Goal: Information Seeking & Learning: Check status

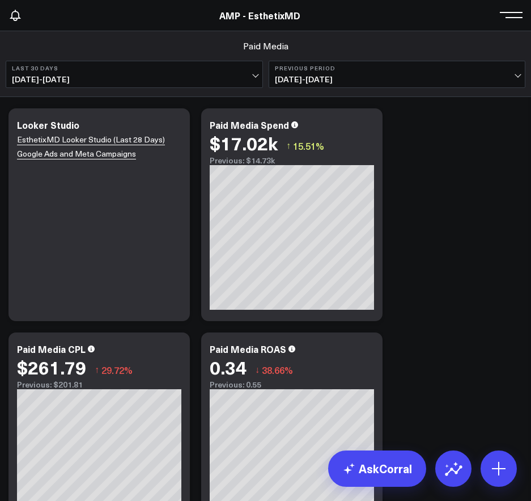
click at [508, 15] on span at bounding box center [514, 14] width 17 height 1
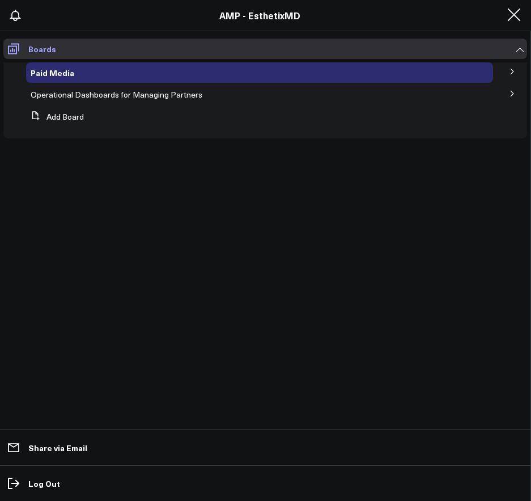
click at [518, 45] on link "Boards" at bounding box center [265, 49] width 524 height 20
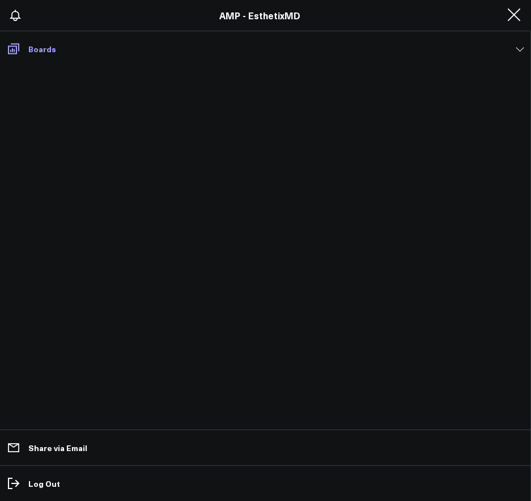
click at [518, 45] on link "Boards" at bounding box center [265, 49] width 524 height 20
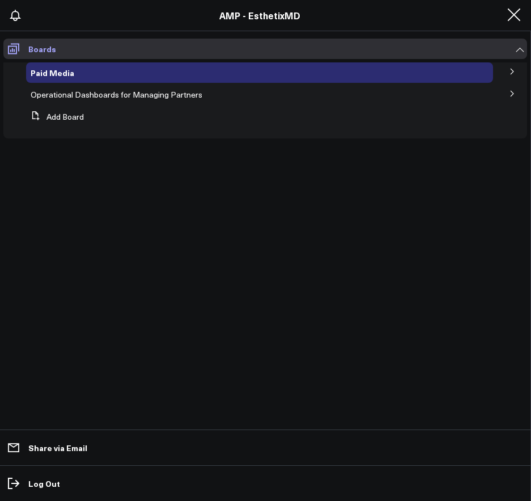
click at [12, 52] on icon at bounding box center [14, 49] width 14 height 14
click at [257, 28] on header "AMP - EsthetixMD AMP - Pur Skin AMP - EsthetixMD CS KD KR KT AA + 10" at bounding box center [265, 15] width 531 height 31
click at [269, 12] on link "AMP - EsthetixMD" at bounding box center [260, 15] width 81 height 12
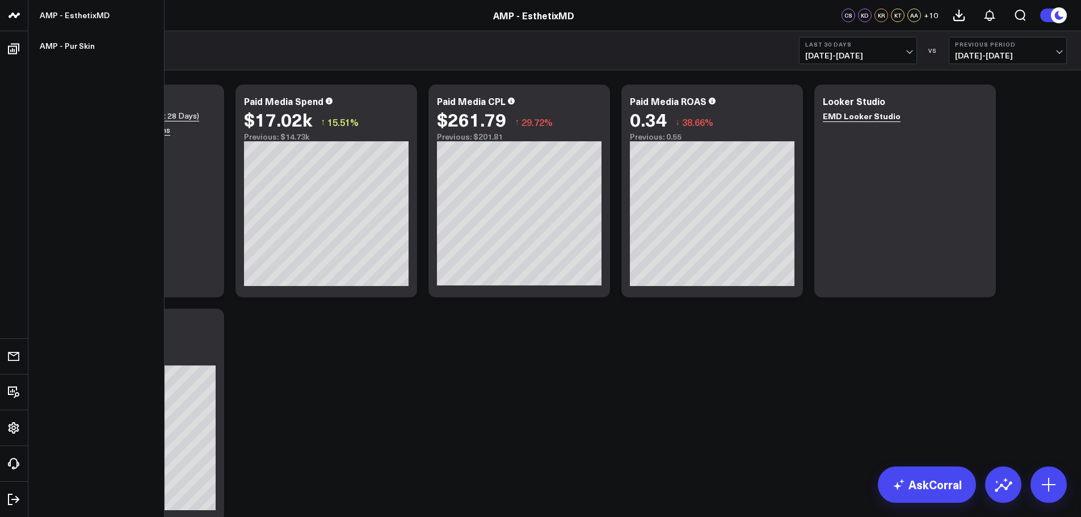
click at [13, 15] on icon at bounding box center [12, 14] width 6 height 5
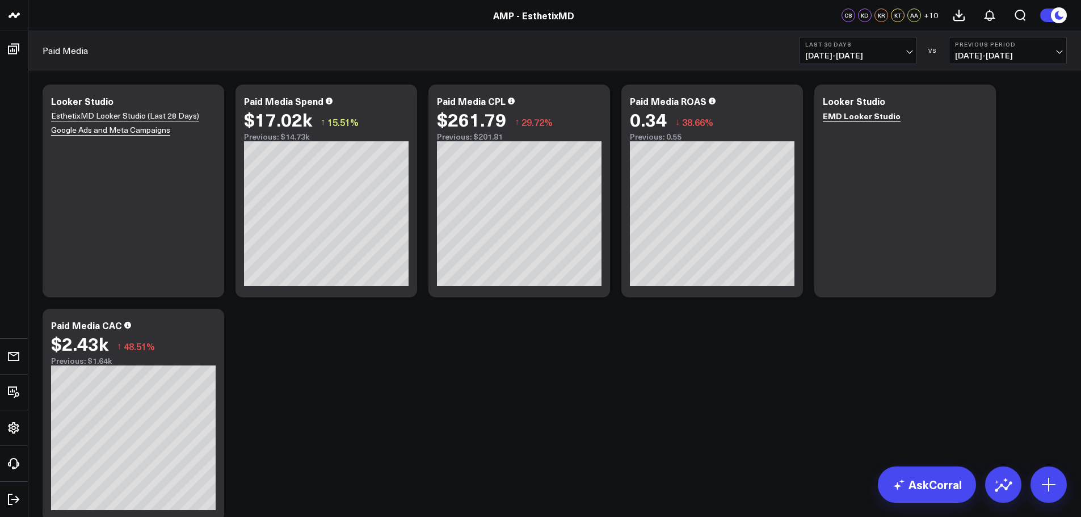
click at [1059, 15] on icon at bounding box center [1058, 15] width 12 height 12
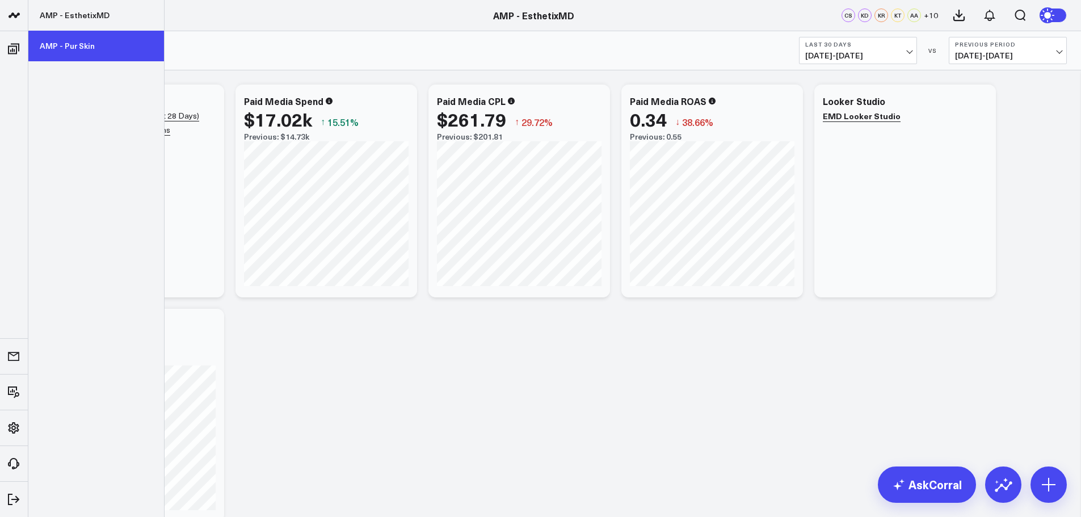
click at [66, 44] on link "AMP - Pur Skin" at bounding box center [96, 46] width 136 height 31
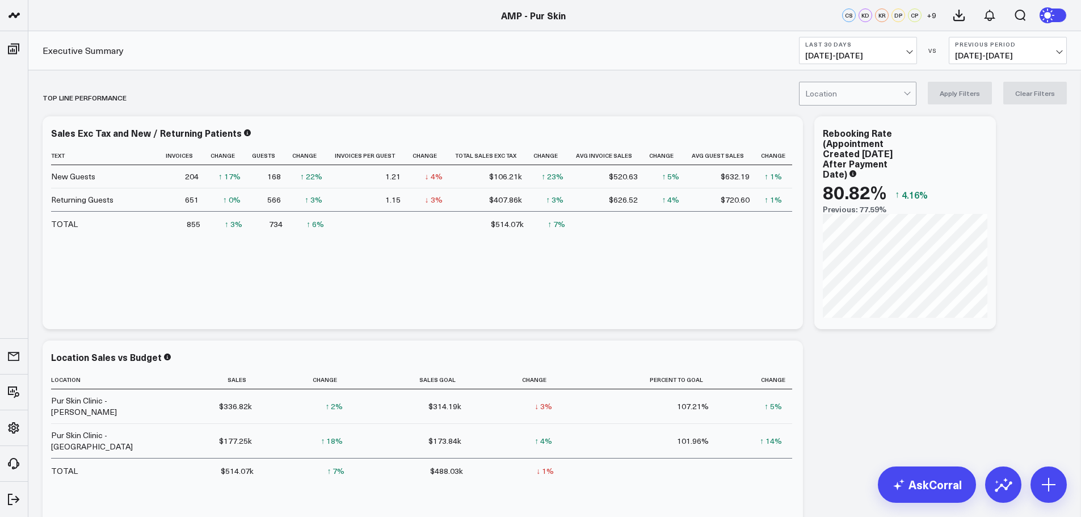
click at [862, 53] on span "08/24/25 - 09/22/25" at bounding box center [858, 55] width 106 height 9
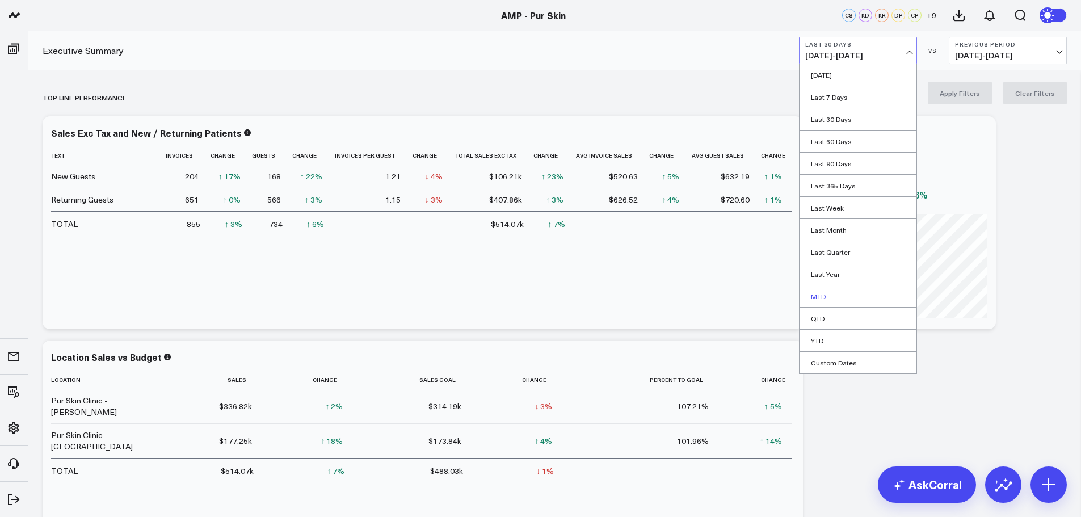
click at [830, 302] on link "MTD" at bounding box center [857, 296] width 117 height 22
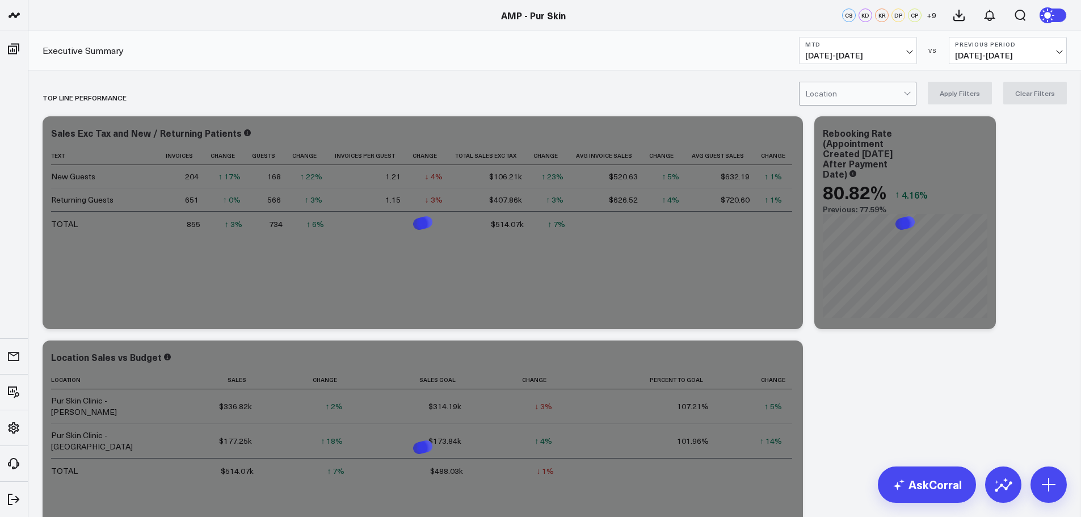
click at [1018, 47] on b "Previous Period" at bounding box center [1008, 44] width 106 height 7
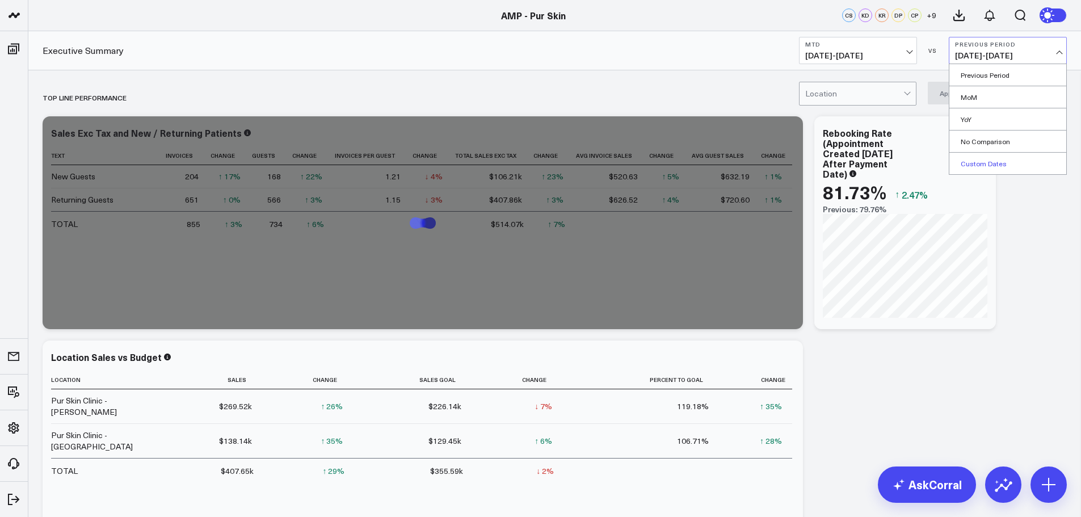
click at [989, 161] on link "Custom Dates" at bounding box center [1007, 164] width 117 height 22
select select "8"
select select "2025"
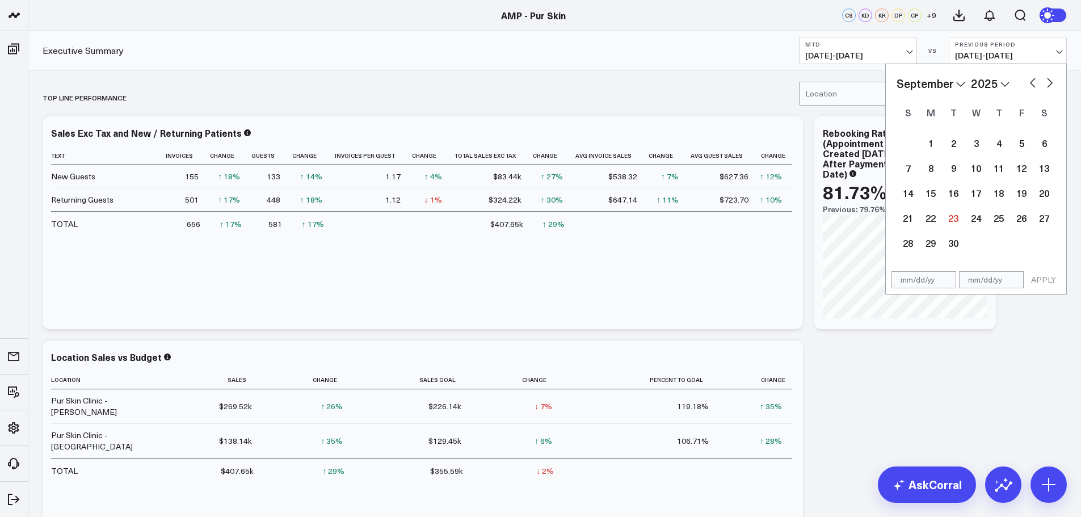
click at [1033, 86] on button "button" at bounding box center [1032, 82] width 11 height 14
select select "7"
select select "2025"
click at [1020, 146] on div "1" at bounding box center [1021, 143] width 23 height 23
type input "08/01/25"
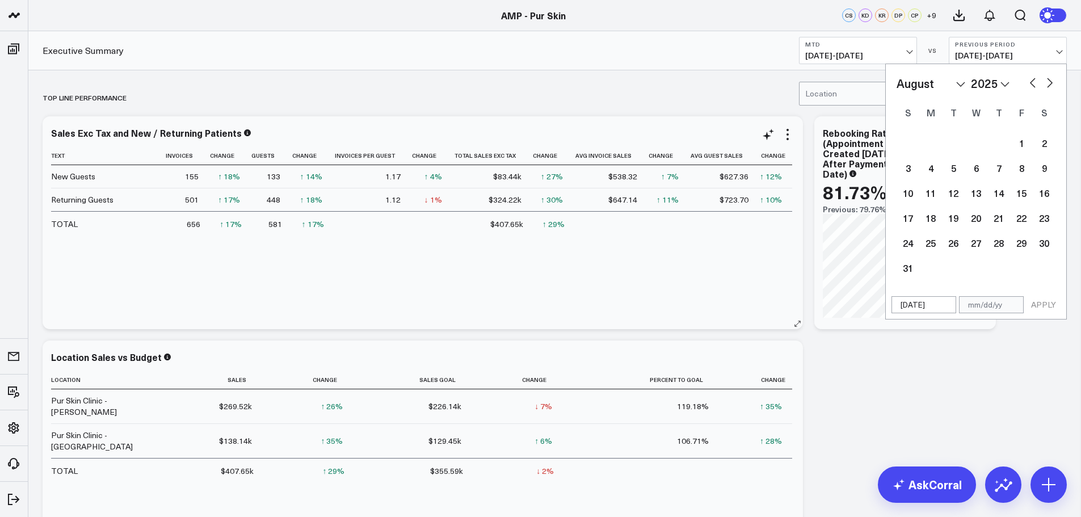
select select "7"
select select "2025"
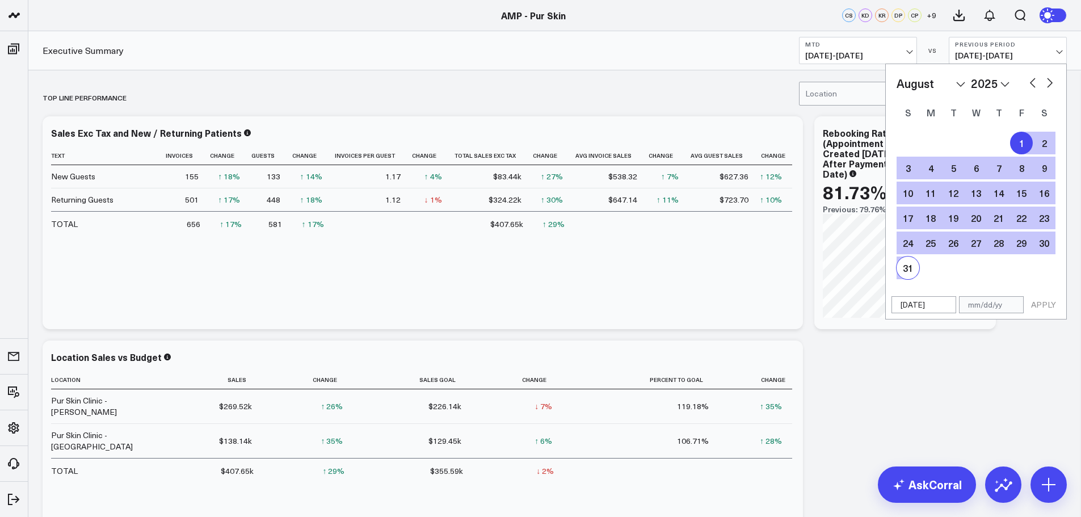
click at [906, 274] on div "31" at bounding box center [907, 267] width 23 height 23
type input "[DATE]"
select select "7"
select select "2025"
click at [1049, 297] on button "APPLY" at bounding box center [1043, 304] width 34 height 17
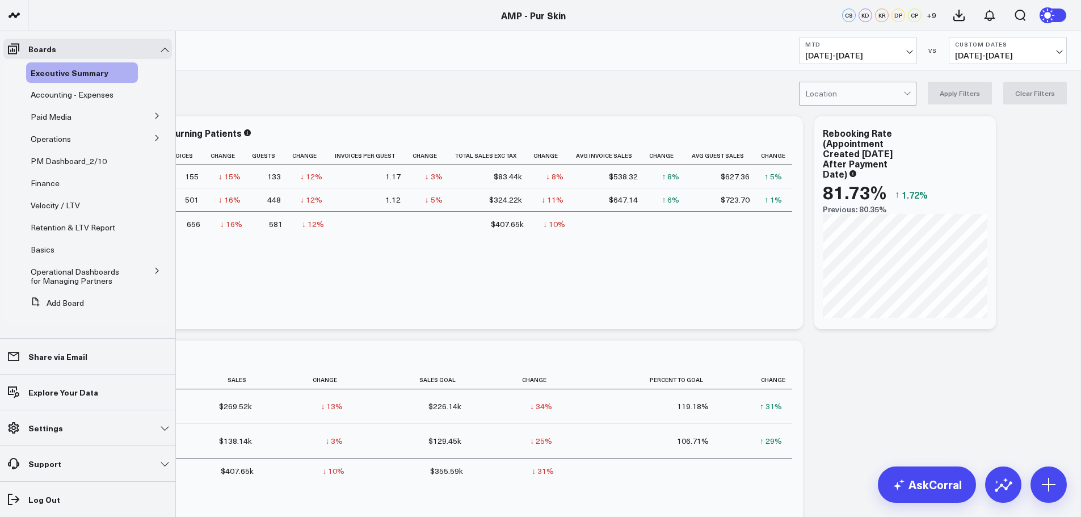
click at [154, 270] on icon at bounding box center [157, 270] width 7 height 7
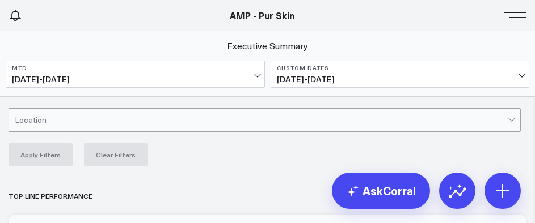
click at [187, 22] on header "AMP - EsthetixMD AMP - Pur Skin AMP - Pur Skin CS KD KR DP CP + 9" at bounding box center [267, 15] width 535 height 31
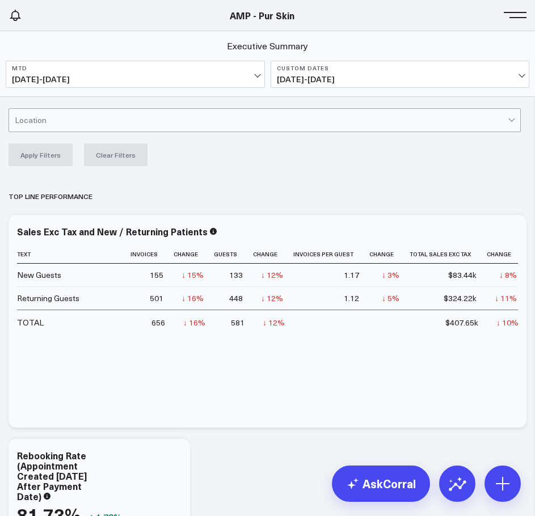
click at [512, 14] on button at bounding box center [517, 14] width 17 height 17
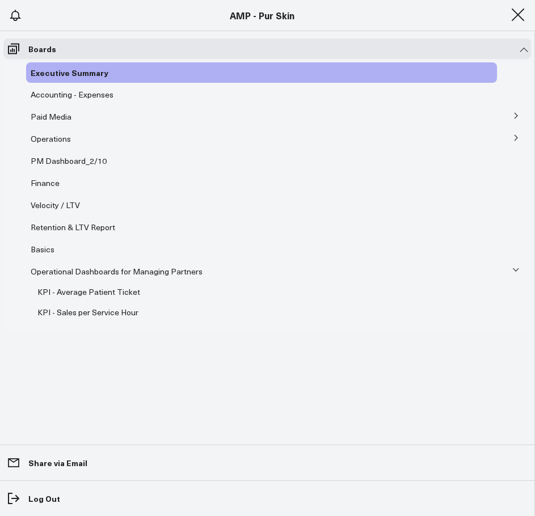
click at [149, 272] on span "Operational Dashboards for Managing Partners" at bounding box center [117, 271] width 172 height 11
click at [129, 269] on span "Operational Dashboards for Managing Partners" at bounding box center [117, 271] width 172 height 11
click at [100, 311] on span "KPI - Sales per Service Hour" at bounding box center [87, 312] width 101 height 11
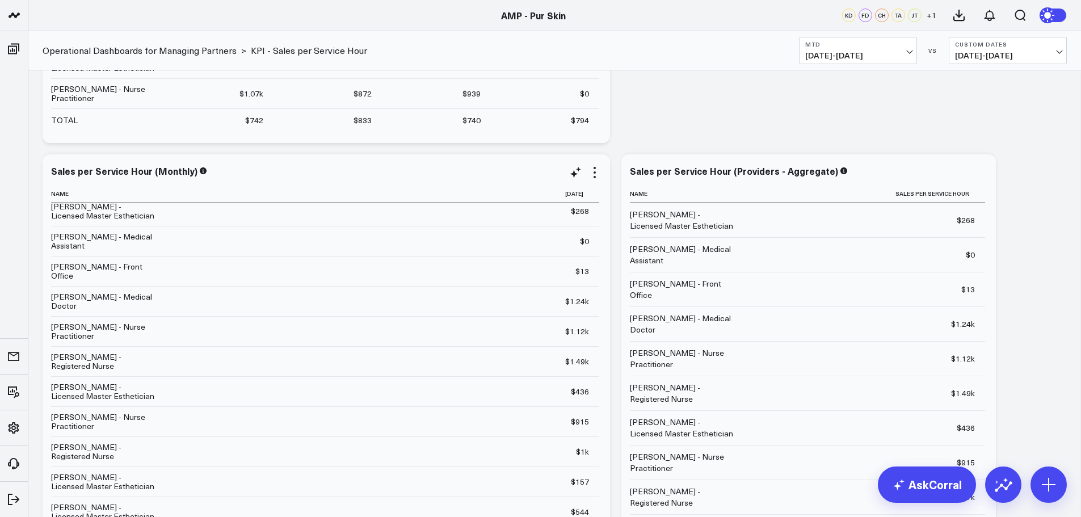
scroll to position [572, 0]
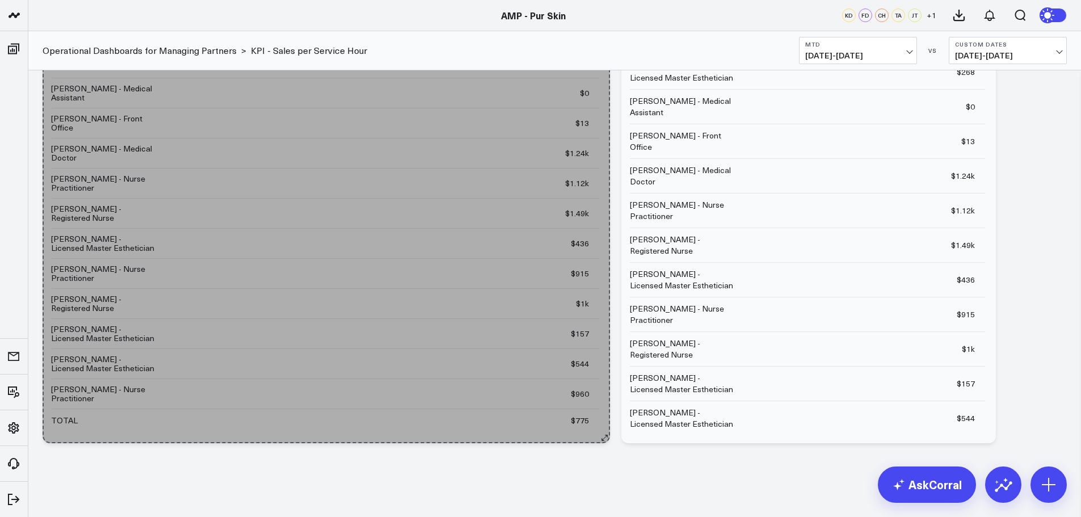
click at [606, 438] on icon at bounding box center [604, 437] width 9 height 9
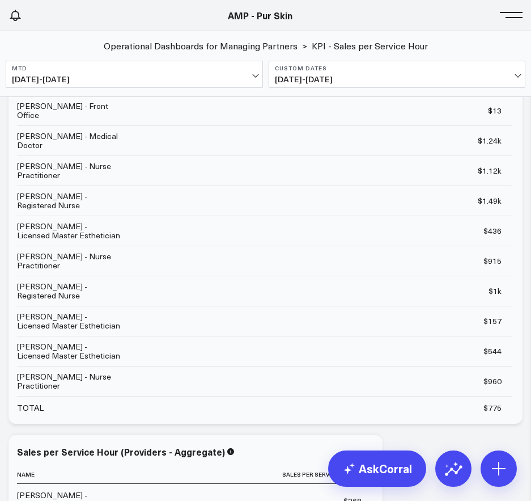
scroll to position [0, 0]
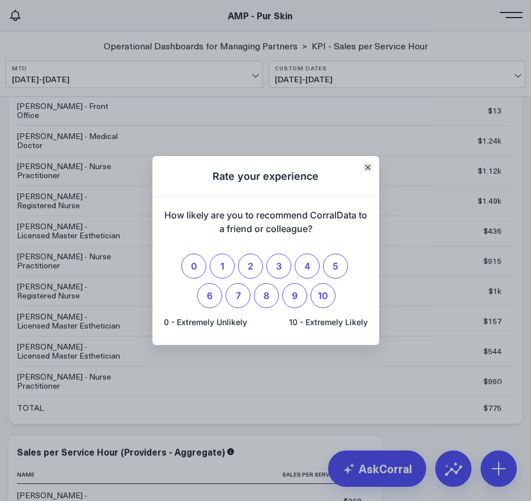
click at [367, 163] on button "Close" at bounding box center [368, 167] width 9 height 9
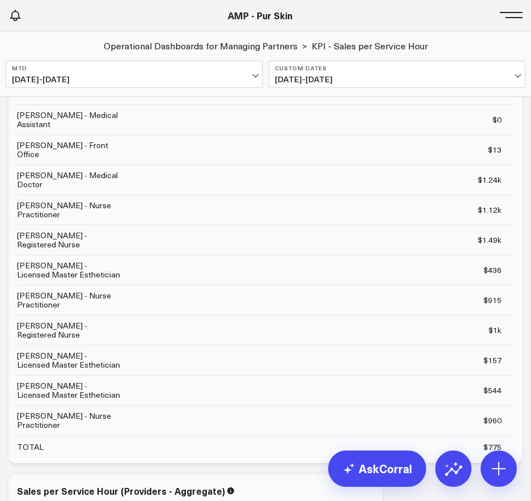
scroll to position [628, 0]
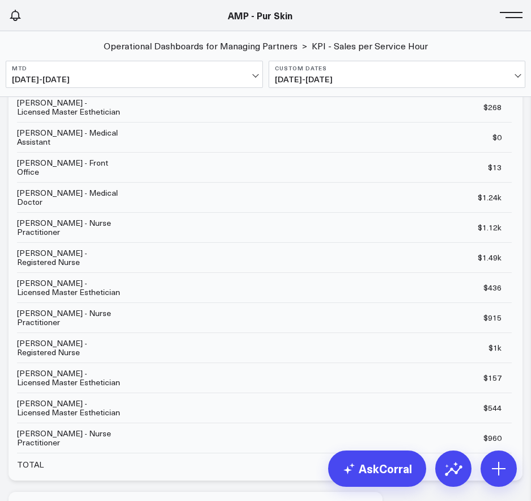
drag, startPoint x: 448, startPoint y: 195, endPoint x: 533, endPoint y: 195, distance: 85.1
click at [531, 195] on html "AMP - EsthetixMD AMP - Pur Skin AMP - Pur Skin KD FD CH TA JT + 1 Operational D…" at bounding box center [265, 156] width 531 height 1568
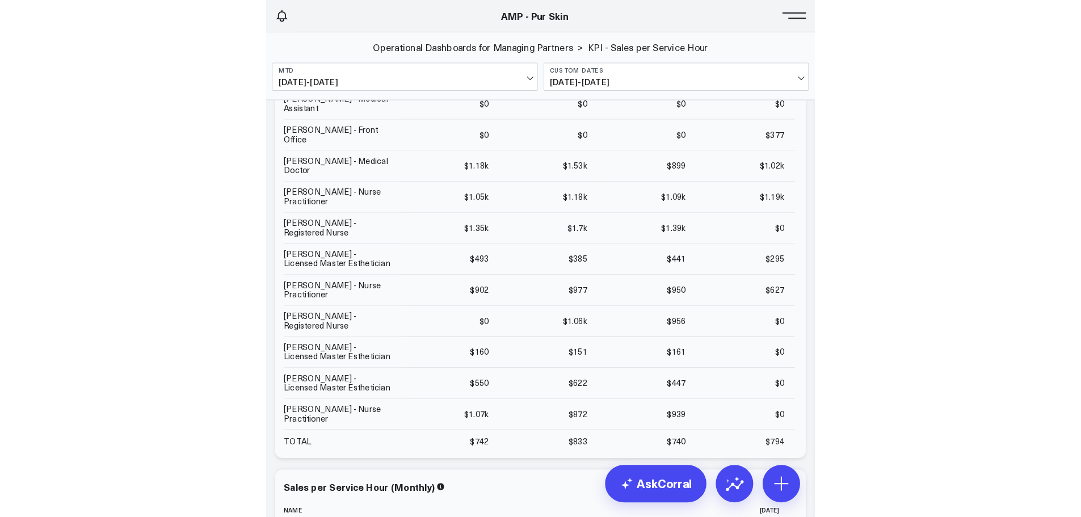
scroll to position [175, 0]
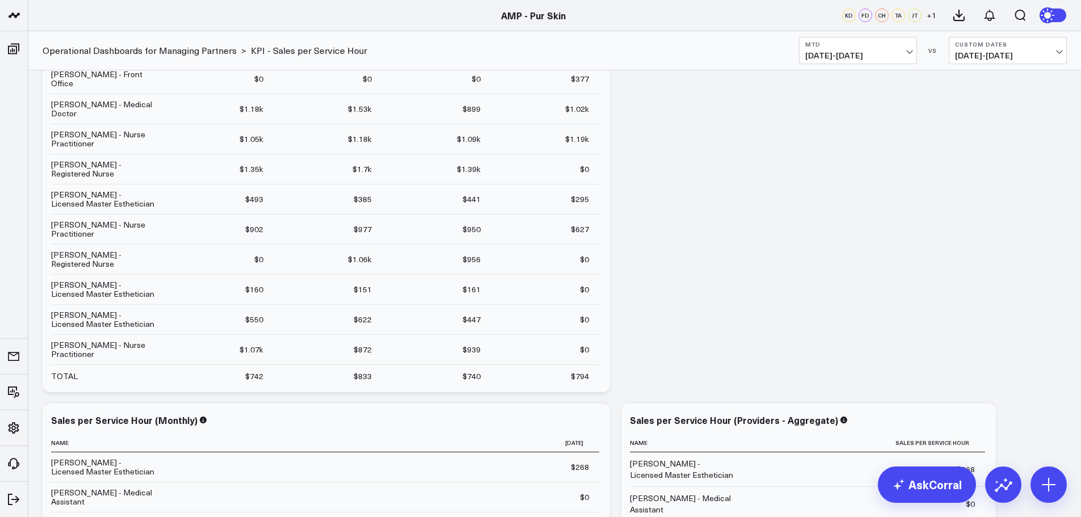
click at [896, 56] on span "09/01/25 - 09/22/25" at bounding box center [858, 55] width 106 height 9
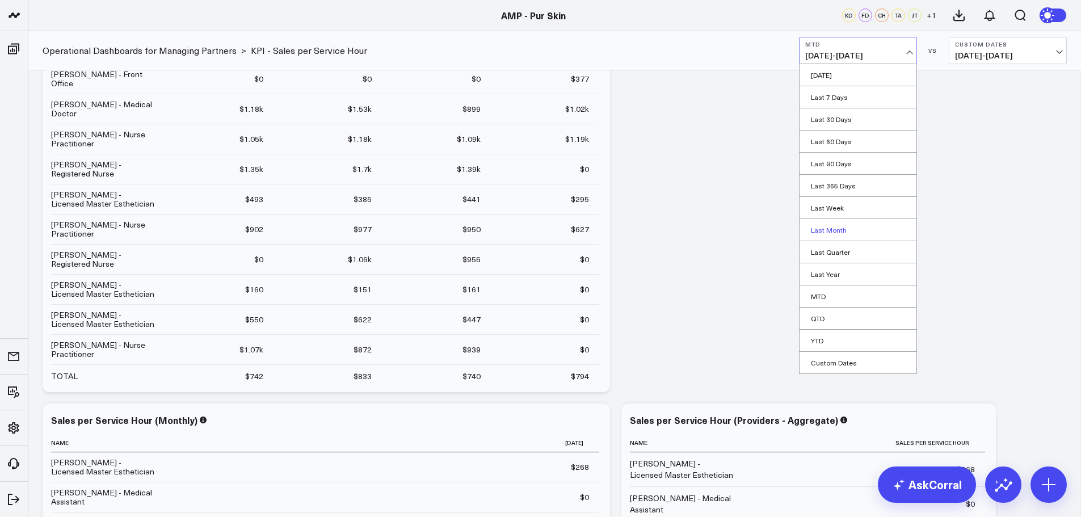
click at [845, 231] on link "Last Month" at bounding box center [857, 230] width 117 height 22
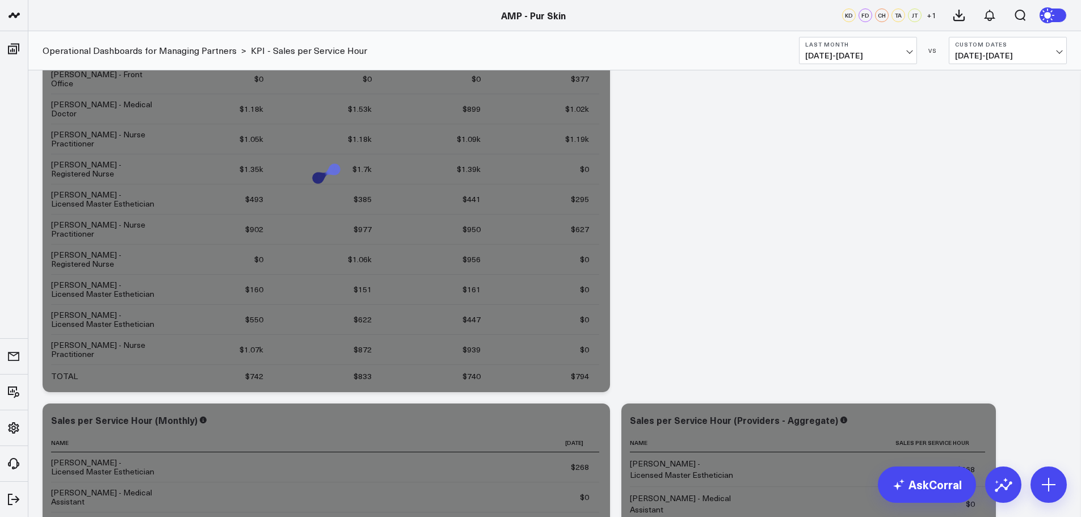
click at [1027, 53] on span "08/01/25 - 08/31/25" at bounding box center [1008, 55] width 106 height 9
click at [995, 141] on link "No Comparison" at bounding box center [1007, 141] width 117 height 22
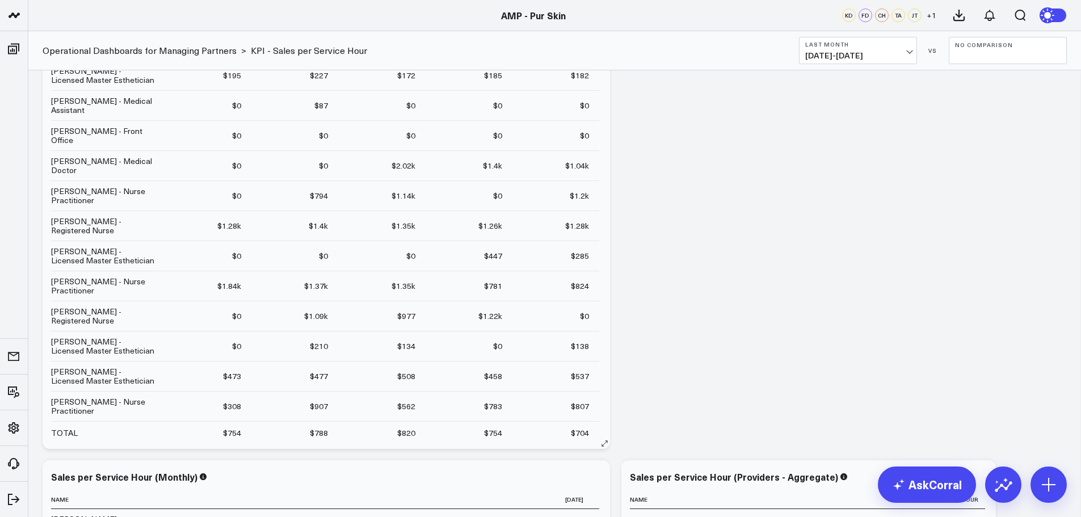
scroll to position [7, 0]
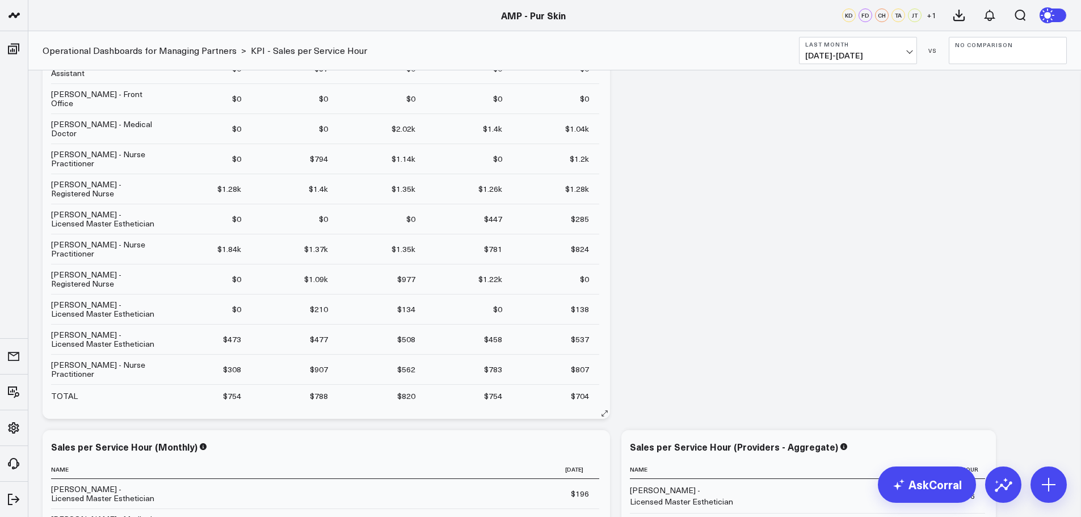
drag, startPoint x: 162, startPoint y: 226, endPoint x: 184, endPoint y: 239, distance: 26.2
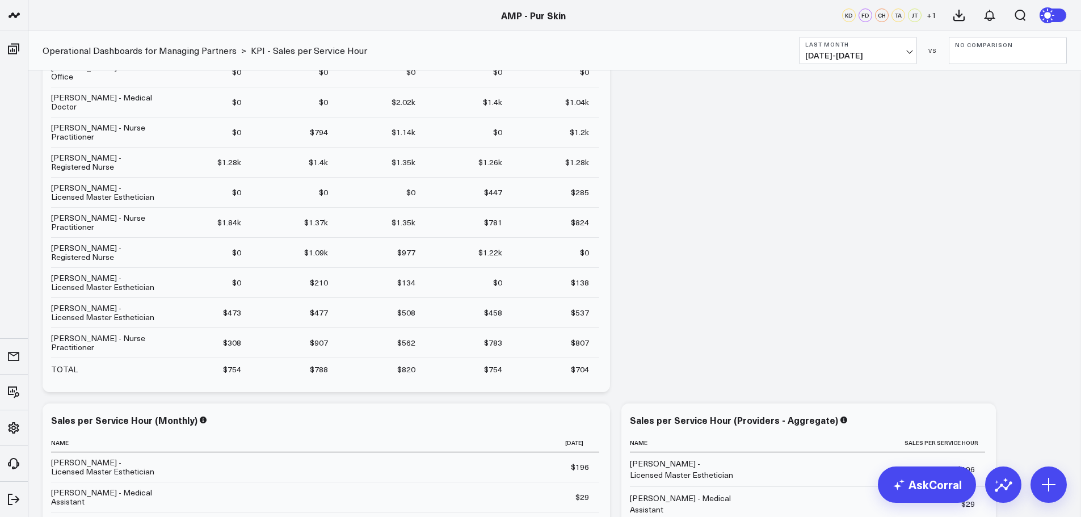
drag, startPoint x: 184, startPoint y: 239, endPoint x: 465, endPoint y: 396, distance: 321.5
click at [465, 396] on div "Modify via AI Copy link to widget Ask support Remove Create linked copy Executi…" at bounding box center [554, 398] width 1035 height 896
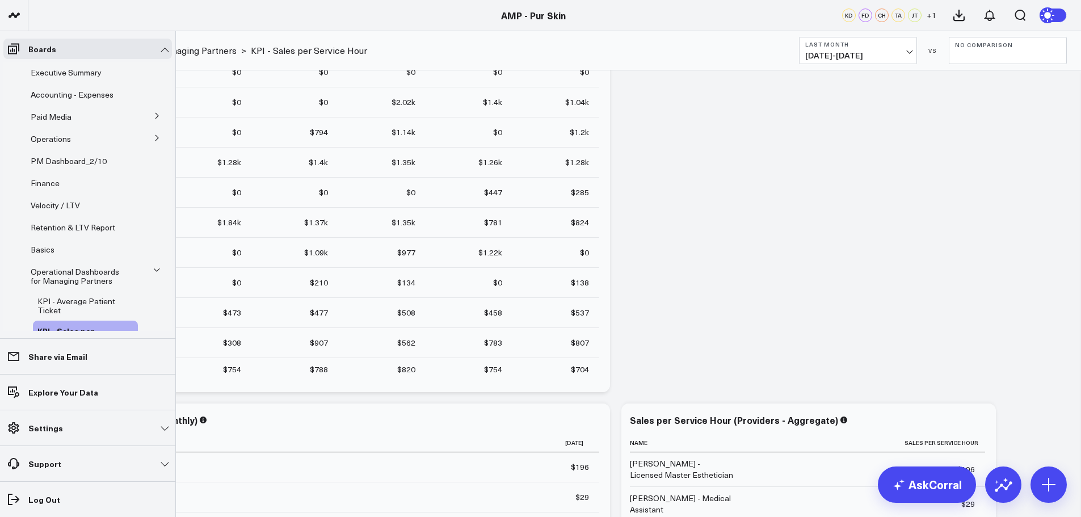
click at [154, 113] on icon at bounding box center [157, 115] width 7 height 7
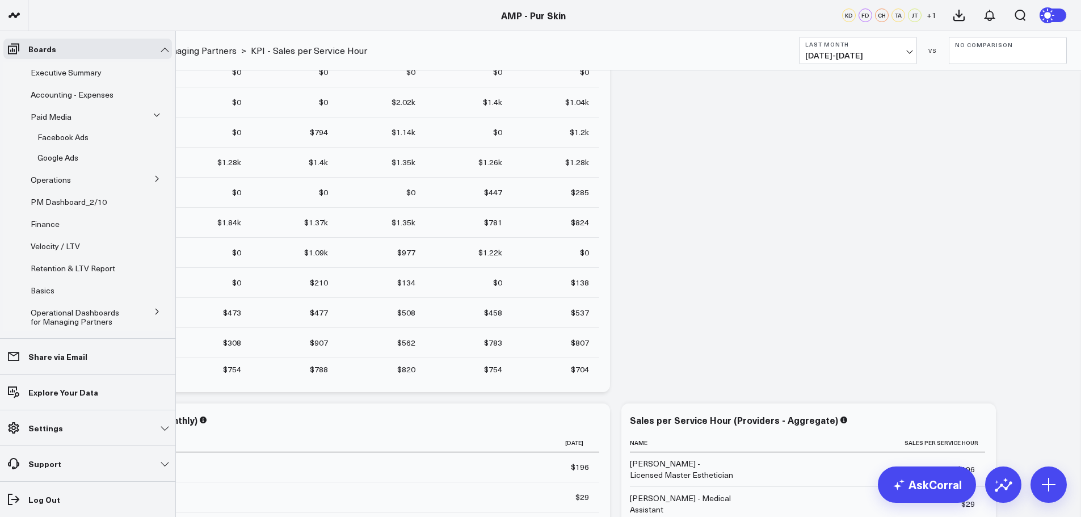
click at [153, 113] on icon at bounding box center [156, 115] width 7 height 7
click at [154, 113] on icon at bounding box center [157, 115] width 7 height 7
click at [41, 109] on div "Paid Media" at bounding box center [82, 117] width 112 height 20
click at [51, 107] on div "Paid Media" at bounding box center [82, 117] width 112 height 20
click at [52, 108] on div "Paid Media" at bounding box center [82, 117] width 112 height 20
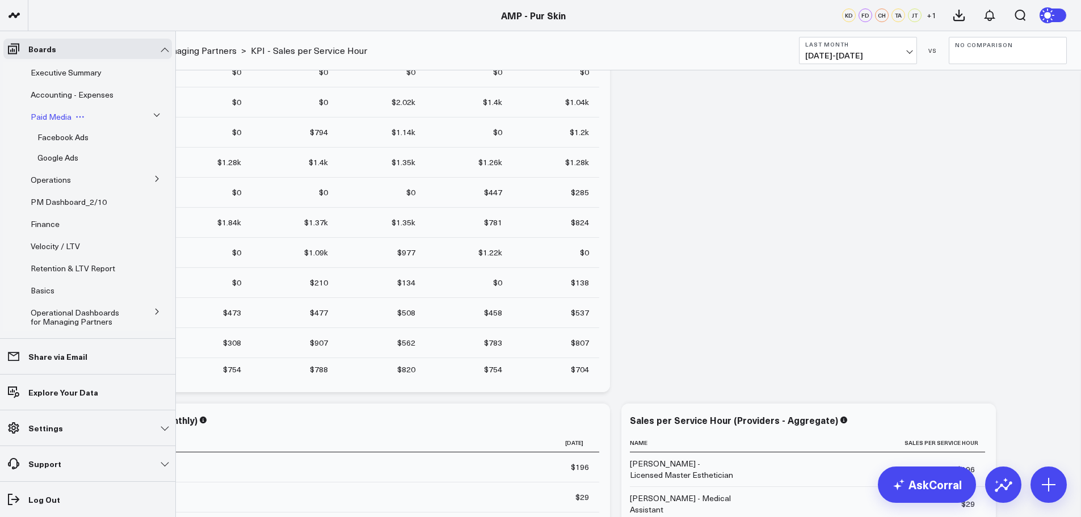
click at [65, 113] on span "Paid Media" at bounding box center [51, 116] width 41 height 11
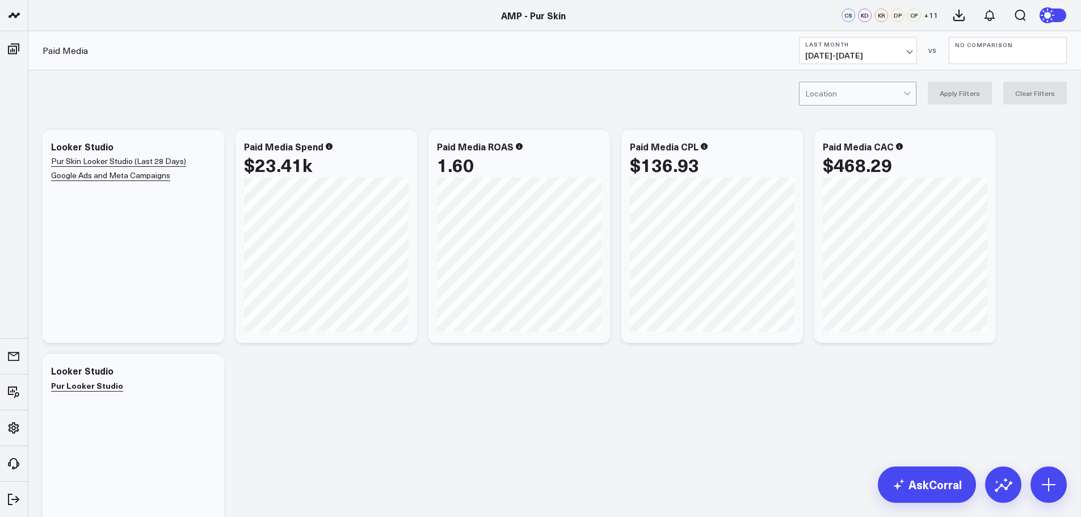
click at [863, 103] on div at bounding box center [854, 93] width 98 height 23
click at [837, 134] on div "Kirkland" at bounding box center [857, 140] width 116 height 23
click at [969, 87] on button "Apply Filters" at bounding box center [959, 93] width 64 height 23
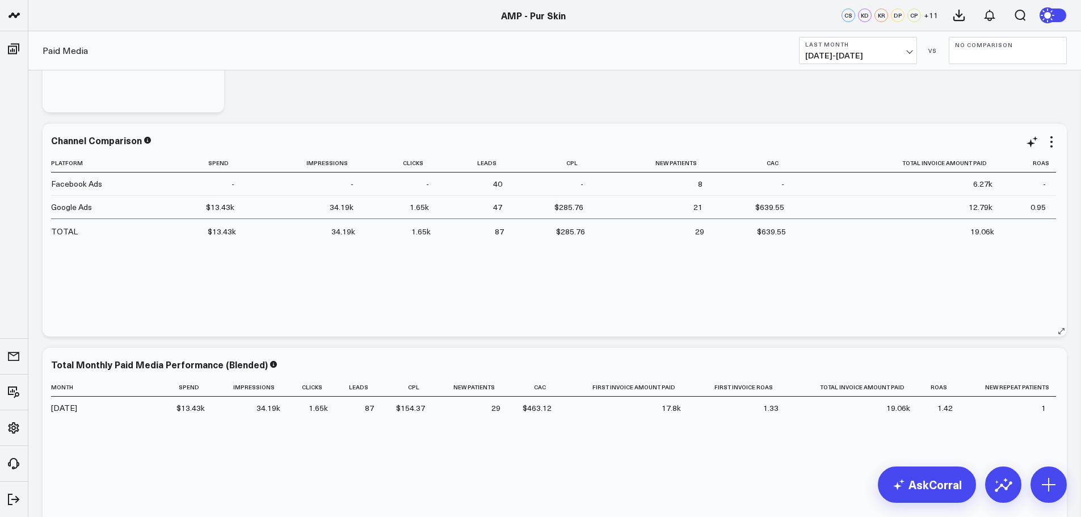
scroll to position [454, 0]
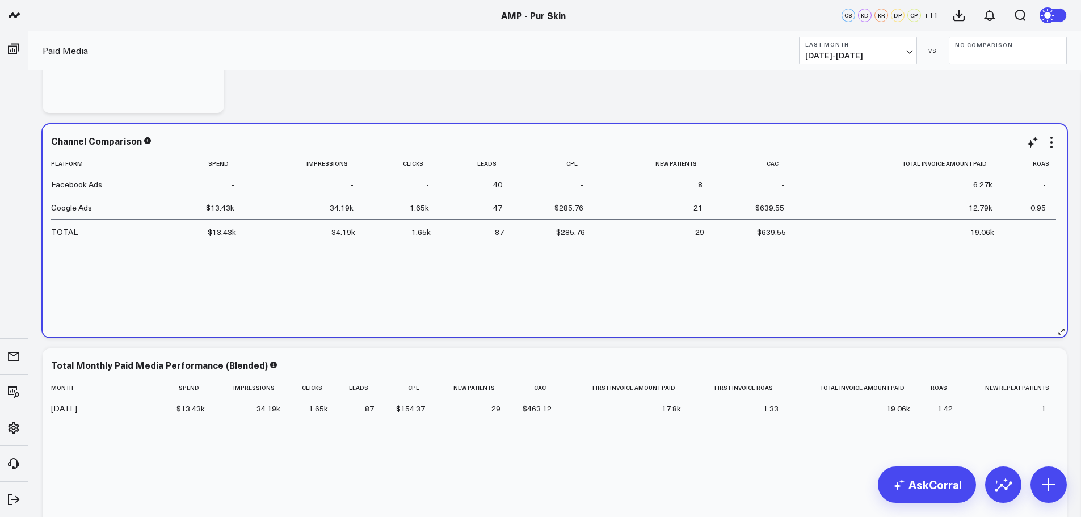
drag, startPoint x: 343, startPoint y: 246, endPoint x: 521, endPoint y: 193, distance: 186.5
click at [343, 246] on div "Platform Spend Impressions Clicks Leads Cpl New Patients Cac Total Invoice Amou…" at bounding box center [554, 239] width 1007 height 171
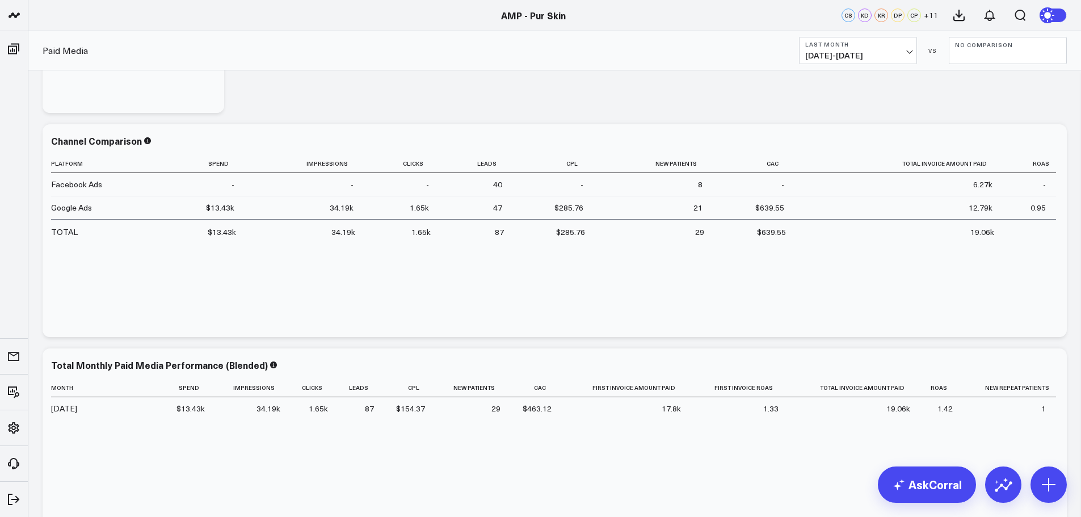
click at [848, 43] on b "Last Month" at bounding box center [858, 44] width 106 height 7
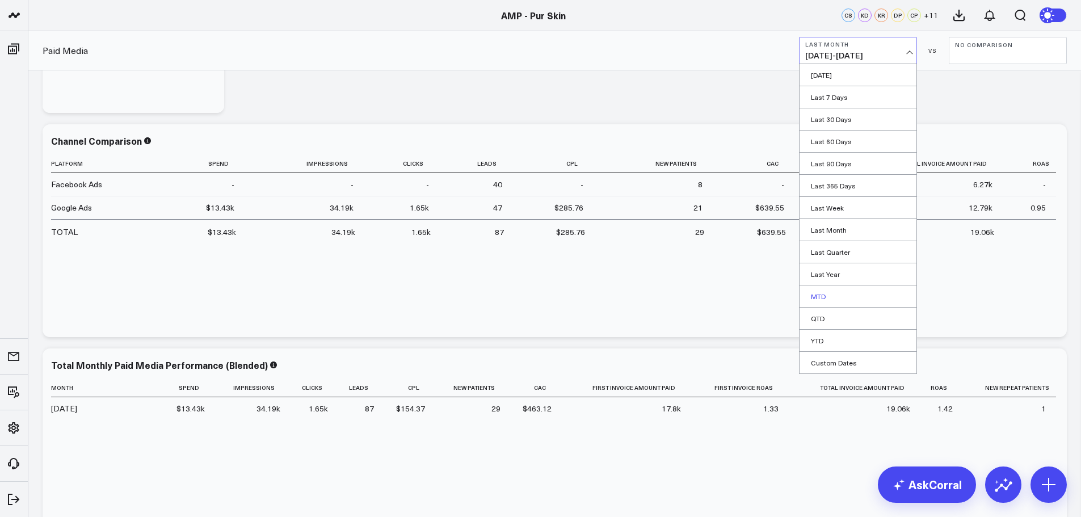
click at [850, 302] on link "MTD" at bounding box center [857, 296] width 117 height 22
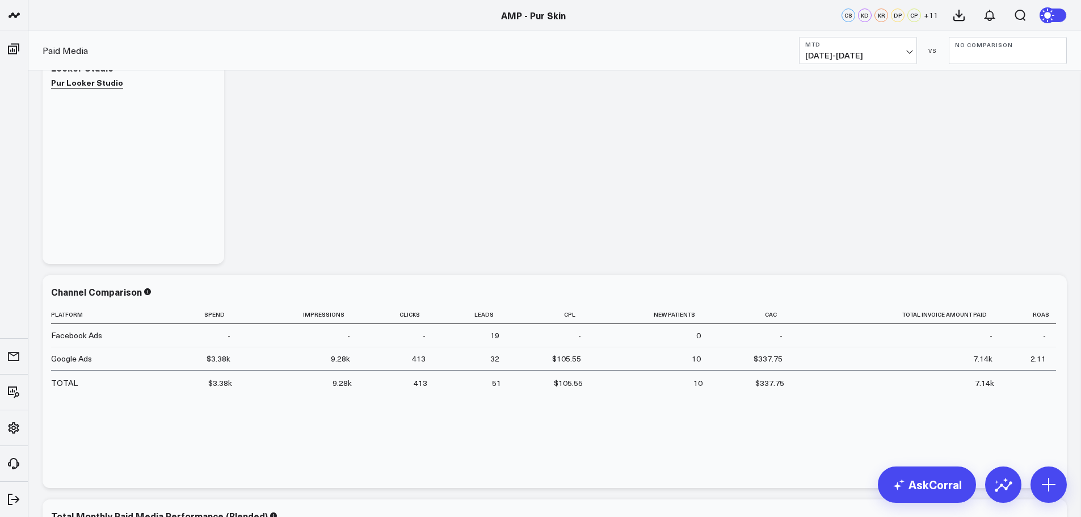
scroll to position [463, 0]
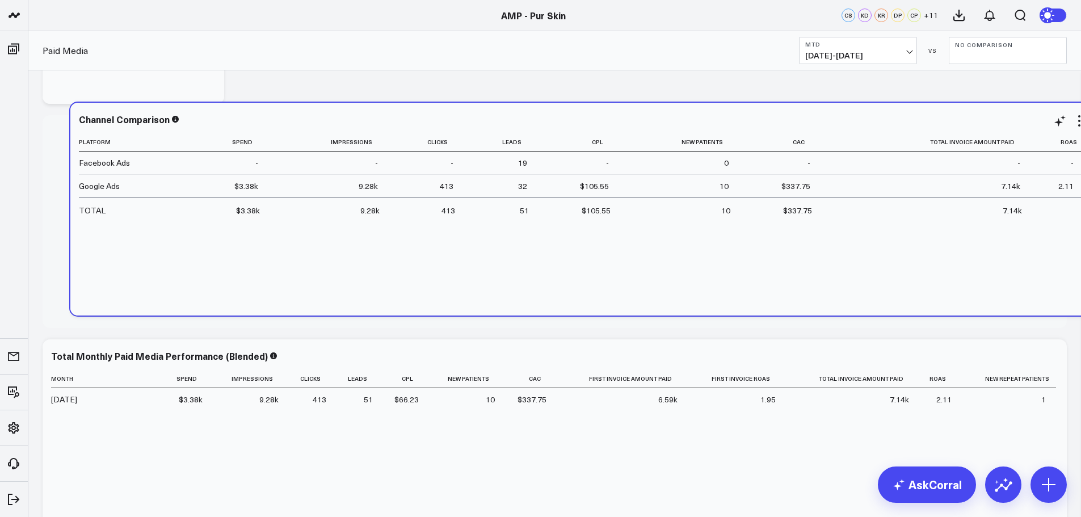
drag, startPoint x: 86, startPoint y: 174, endPoint x: 117, endPoint y: 178, distance: 31.5
click at [117, 168] on div "Facebook Ads" at bounding box center [104, 162] width 51 height 11
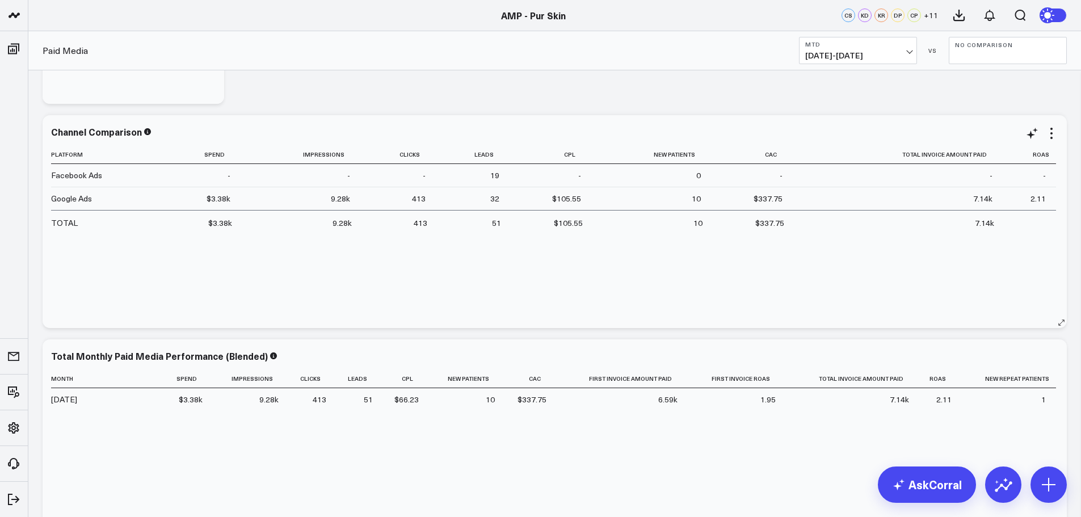
drag, startPoint x: 251, startPoint y: 216, endPoint x: 217, endPoint y: 195, distance: 40.0
click at [251, 216] on td "9.28k" at bounding box center [300, 222] width 120 height 24
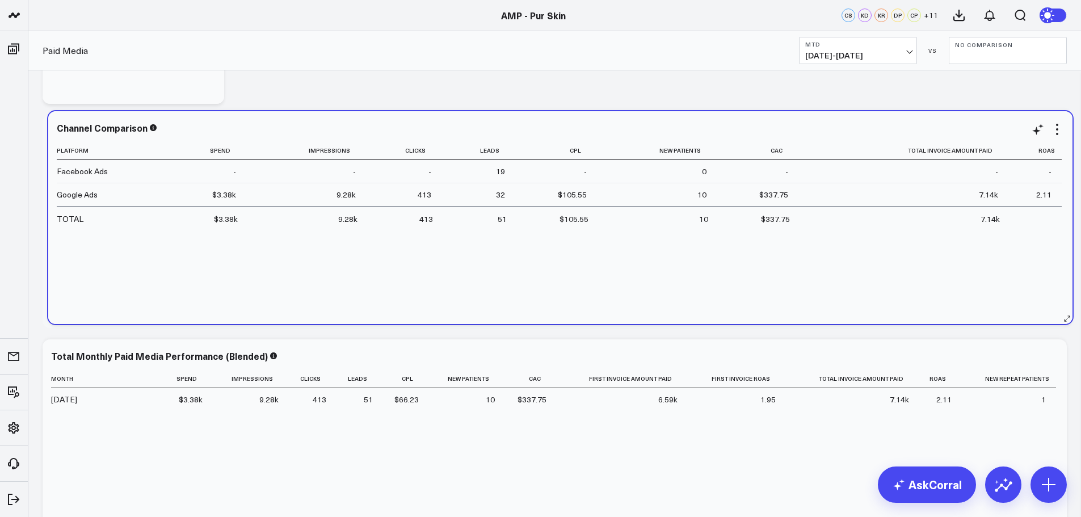
drag, startPoint x: 70, startPoint y: 182, endPoint x: 76, endPoint y: 178, distance: 6.9
click at [76, 178] on td "Facebook Ads" at bounding box center [113, 171] width 113 height 23
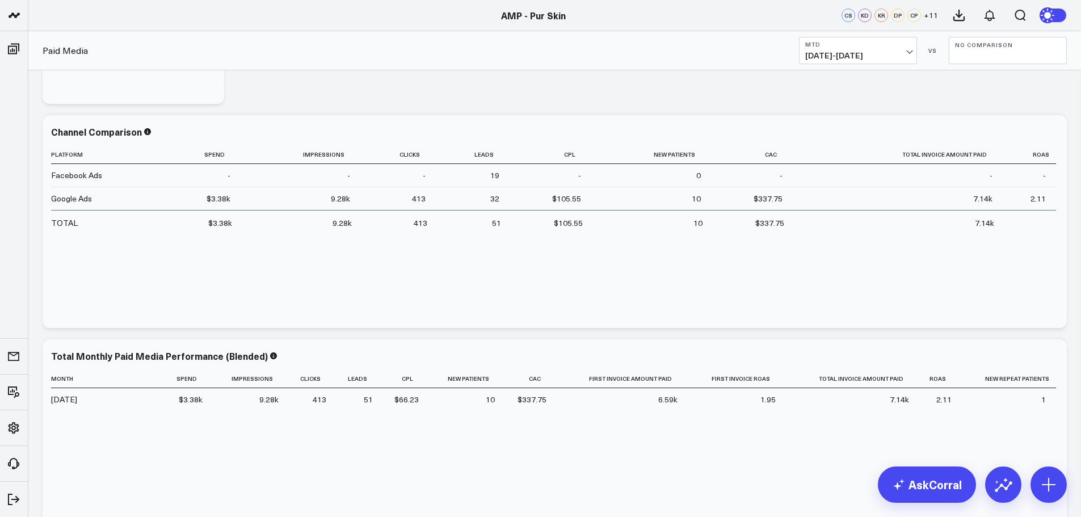
click at [893, 56] on span "09/01/25 - 09/22/25" at bounding box center [858, 55] width 106 height 9
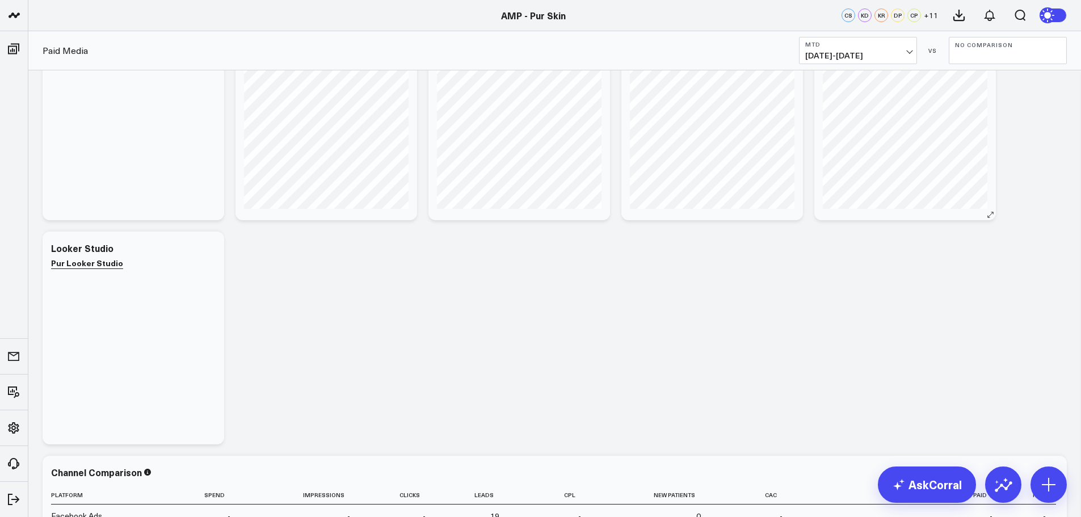
scroll to position [0, 0]
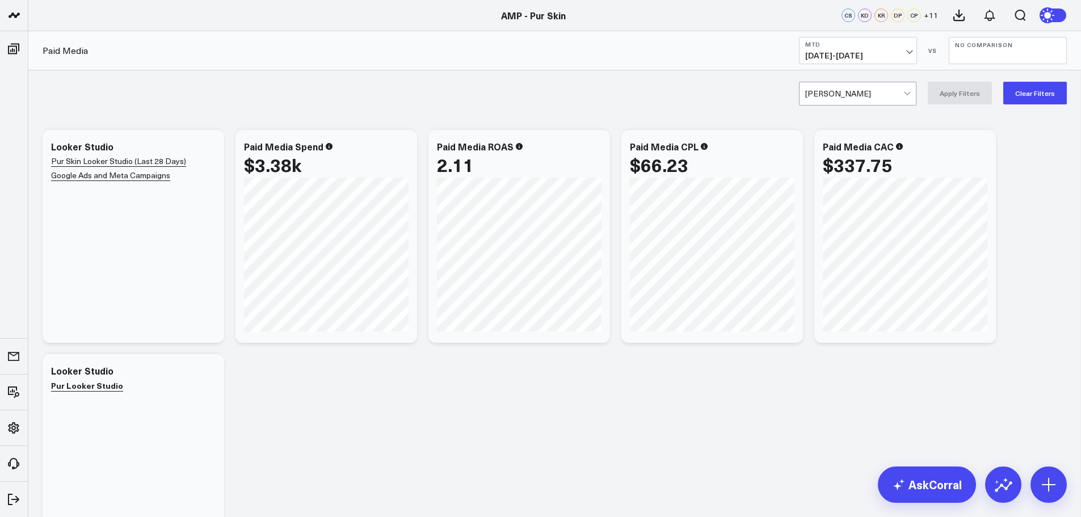
click at [884, 86] on div at bounding box center [854, 93] width 98 height 23
click at [872, 109] on div "Edmonds" at bounding box center [857, 117] width 116 height 23
click at [955, 88] on button "Apply Filters" at bounding box center [959, 93] width 64 height 23
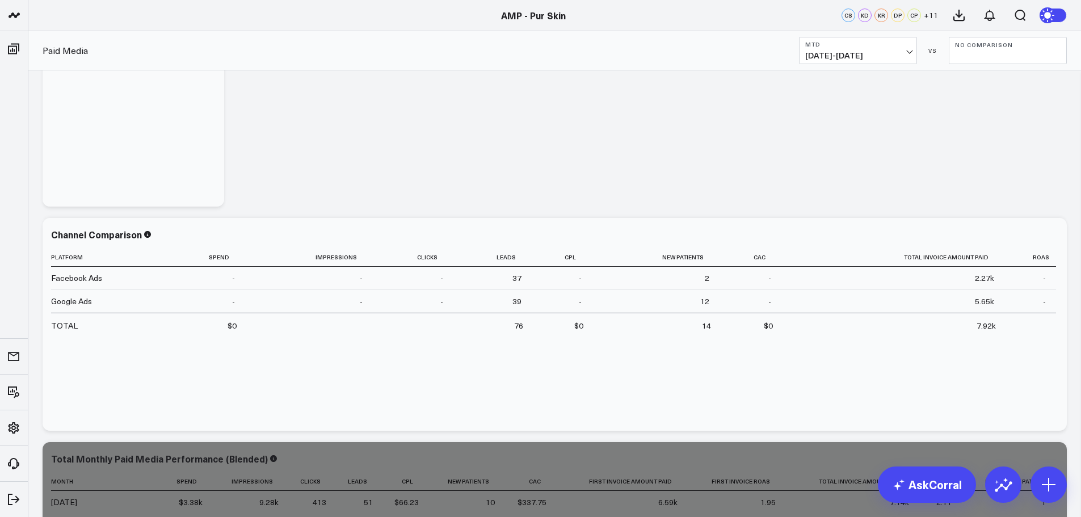
scroll to position [454, 0]
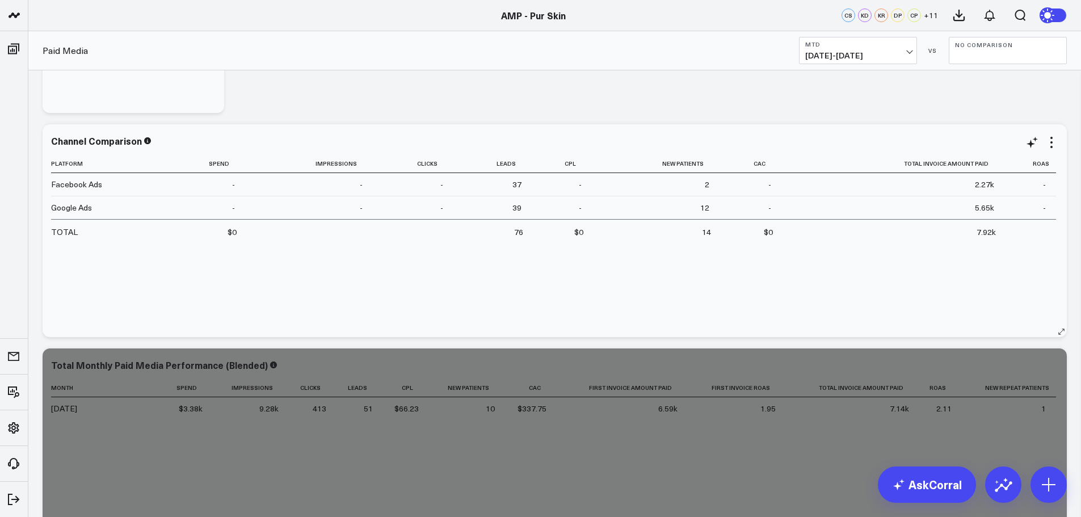
click at [395, 285] on div "Platform Spend Impressions Clicks Leads Cpl New Patients Cac Total Invoice Amou…" at bounding box center [554, 239] width 1007 height 171
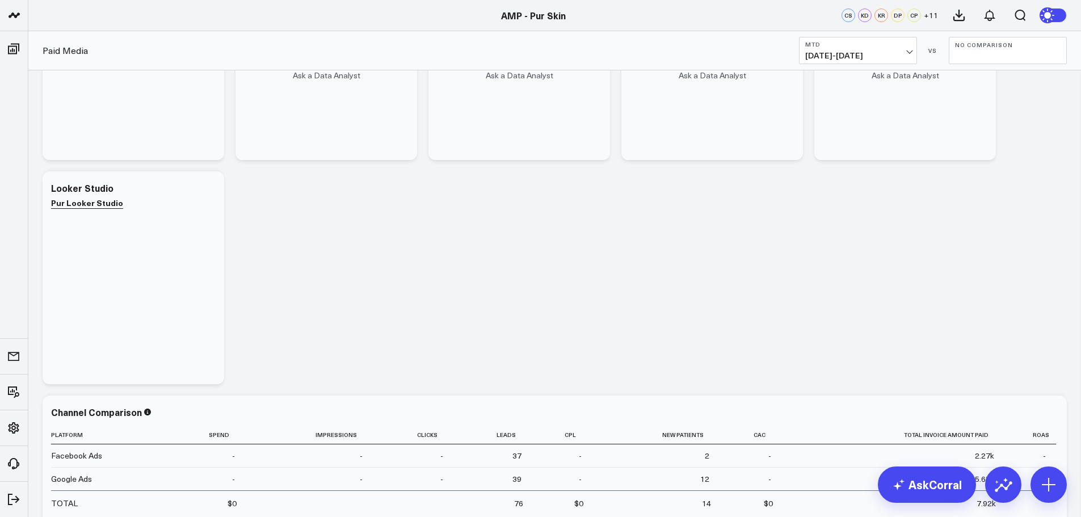
scroll to position [0, 0]
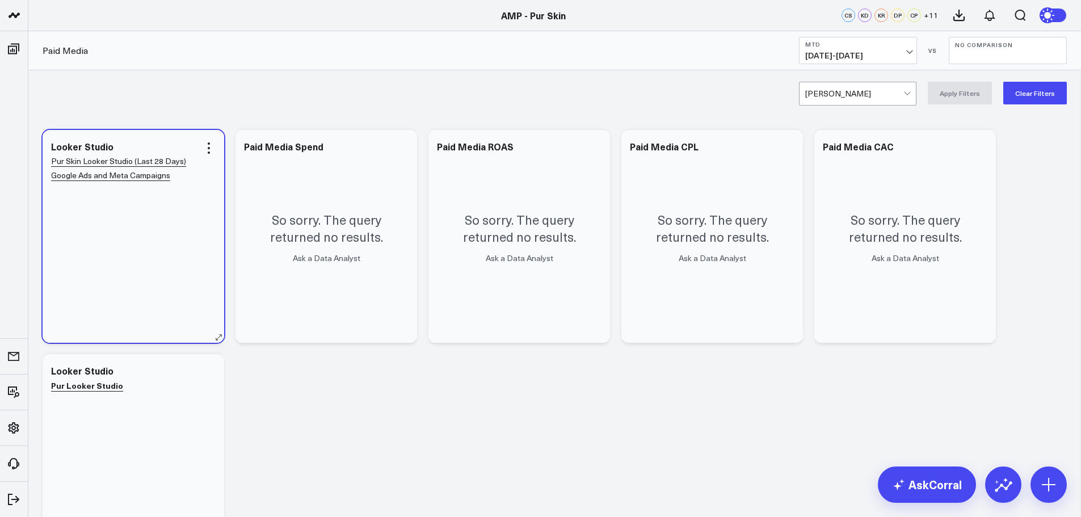
click at [142, 172] on link "Pur Skin Looker Studio (Last 28 Days) Google Ads and Meta Campaigns" at bounding box center [118, 168] width 135 height 26
click at [98, 162] on link "Pur Skin Looker Studio (Last 28 Days) Google Ads and Meta Campaigns" at bounding box center [118, 168] width 135 height 26
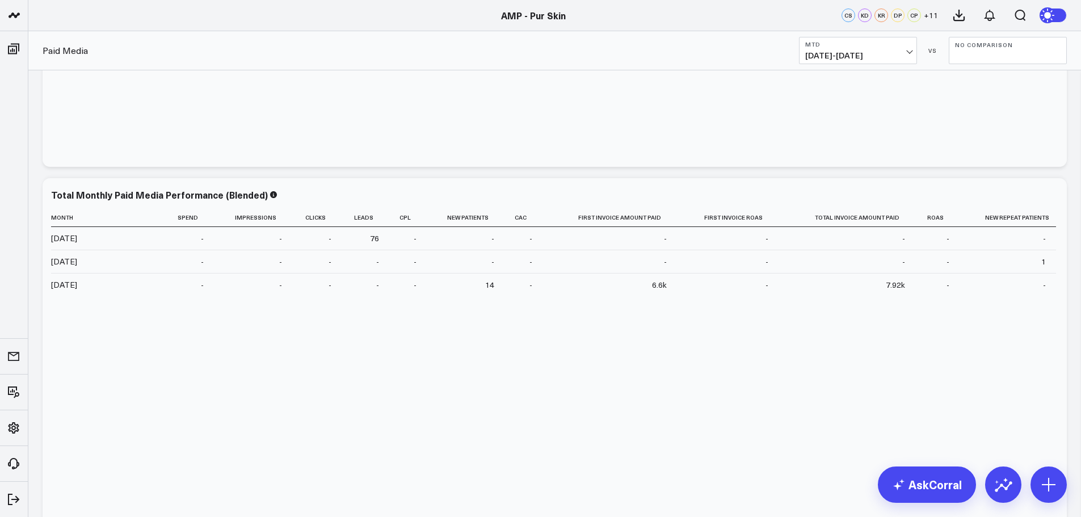
scroll to position [340, 0]
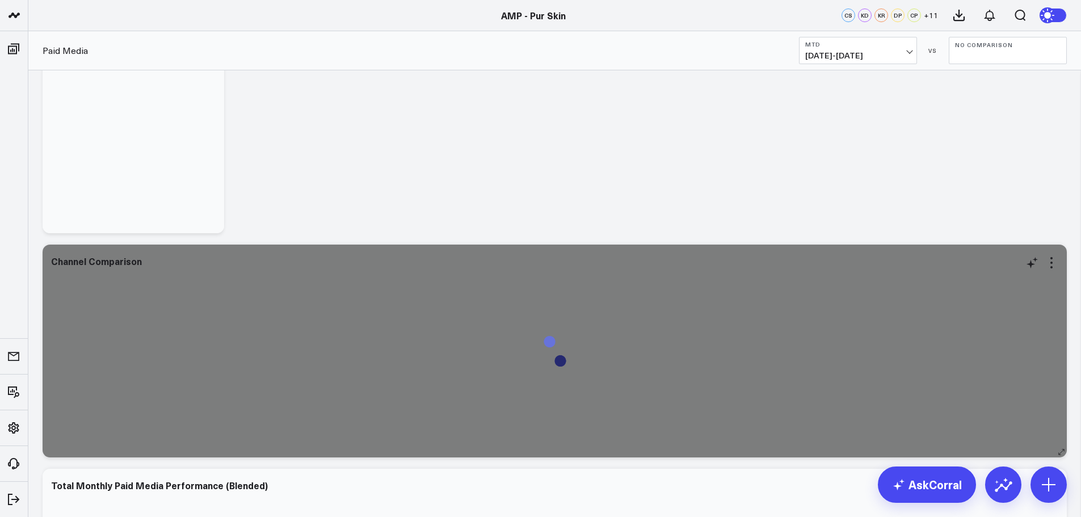
scroll to position [340, 0]
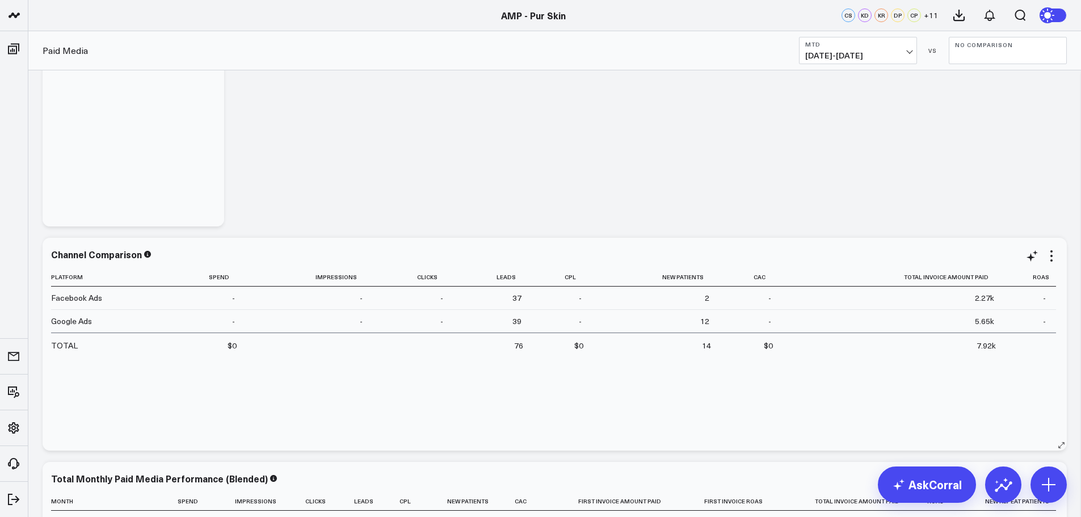
drag, startPoint x: 556, startPoint y: 227, endPoint x: 495, endPoint y: 250, distance: 65.9
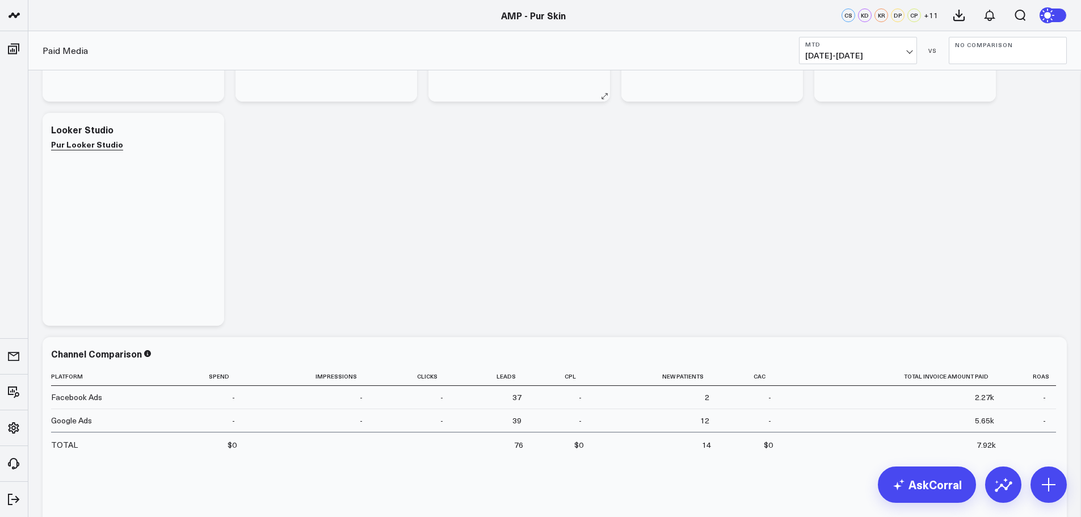
scroll to position [0, 0]
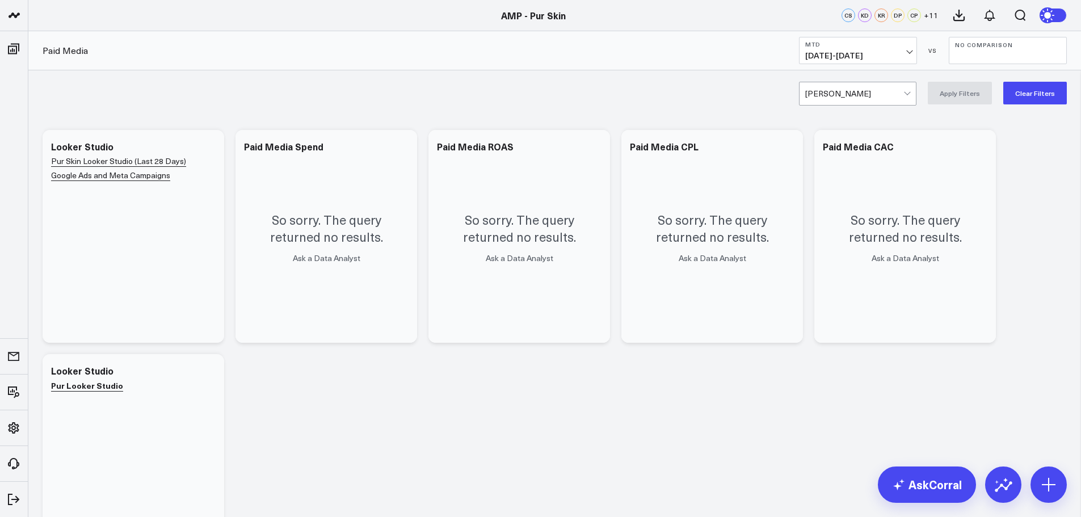
click at [146, 96] on div "Edmonds Apply Filters Clear Filters" at bounding box center [554, 92] width 1052 height 45
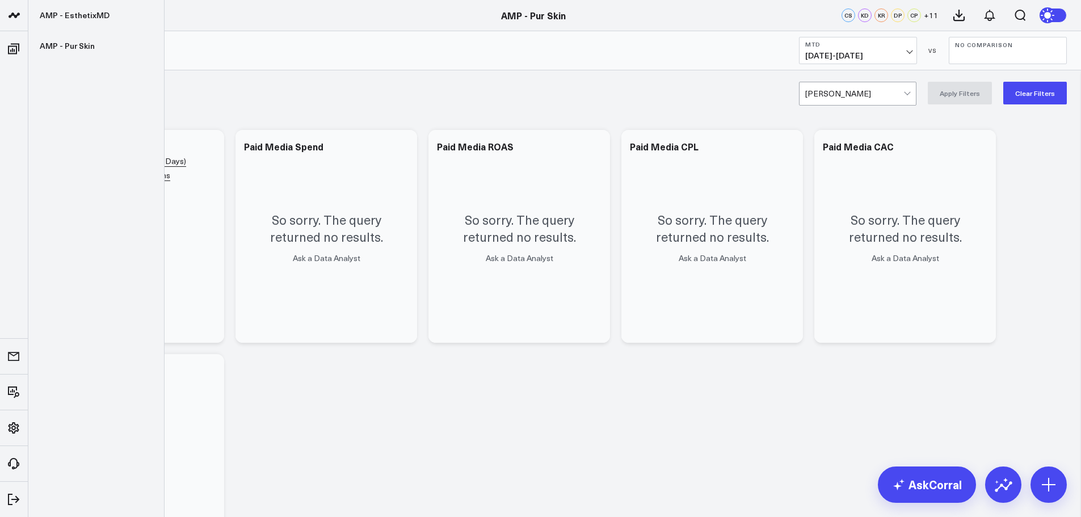
click at [19, 16] on icon at bounding box center [14, 16] width 14 height 14
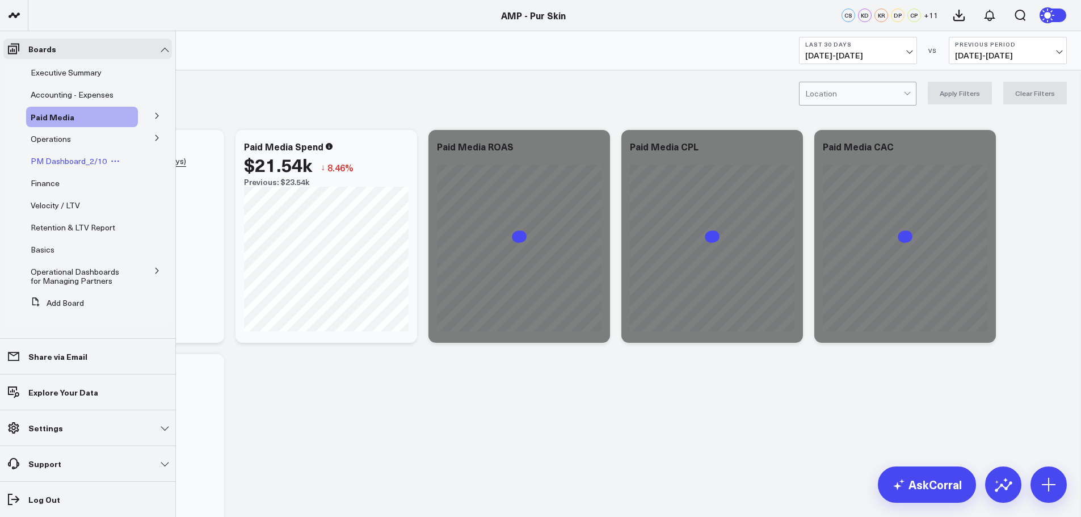
click at [86, 160] on span "PM Dashboard_2/10" at bounding box center [69, 160] width 76 height 11
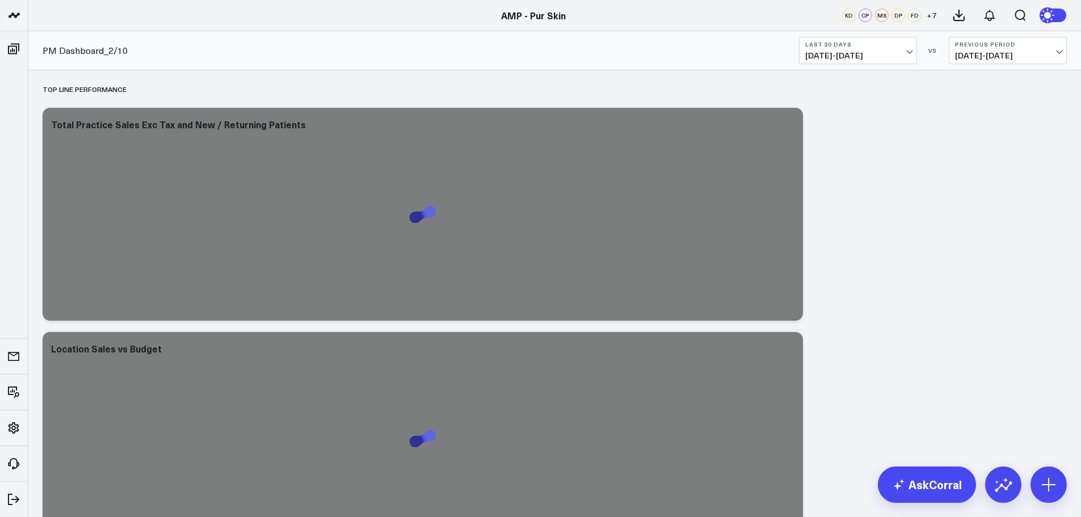
click at [888, 49] on button "Last 30 Days [DATE] - [DATE]" at bounding box center [858, 50] width 118 height 27
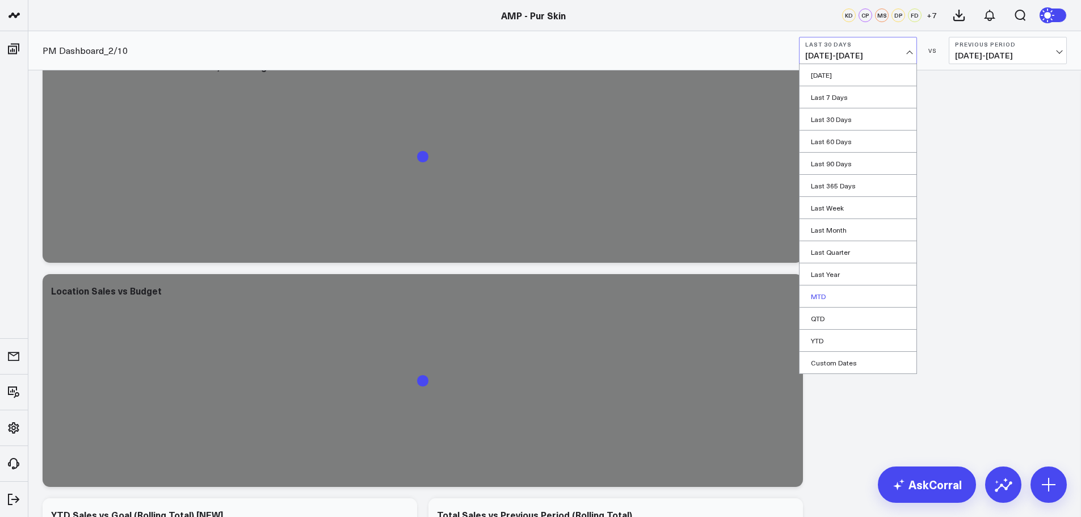
scroll to position [113, 0]
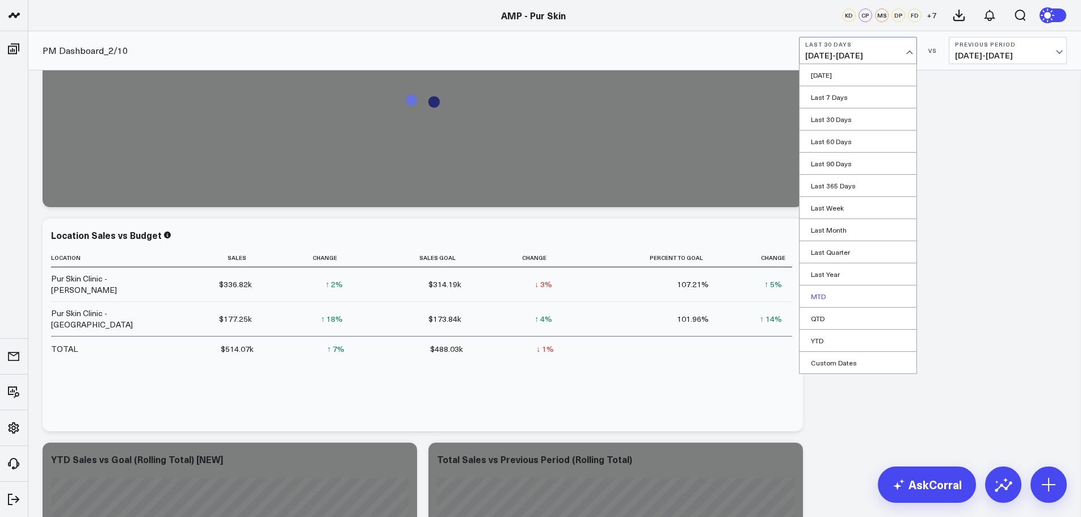
click at [816, 297] on link "MTD" at bounding box center [857, 296] width 117 height 22
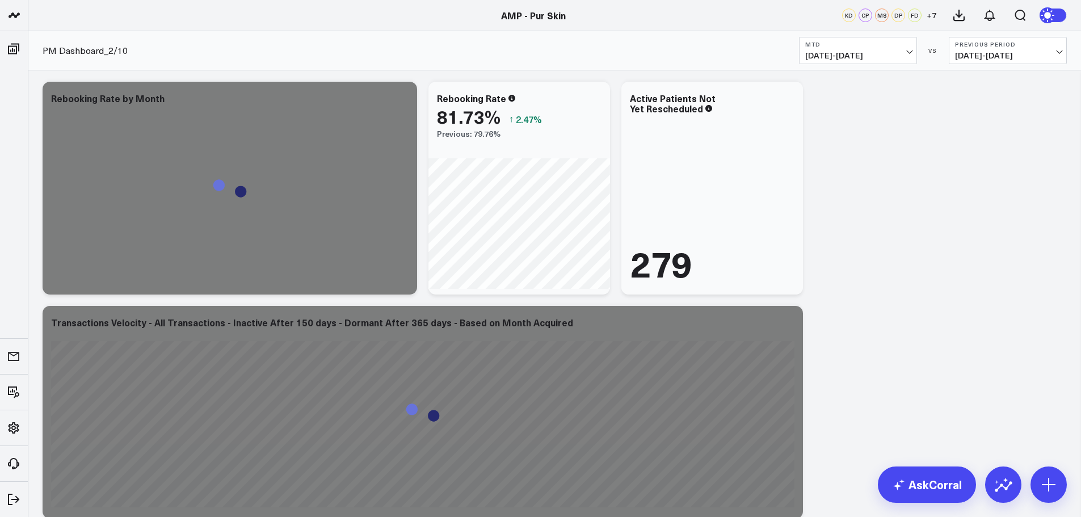
scroll to position [737, 0]
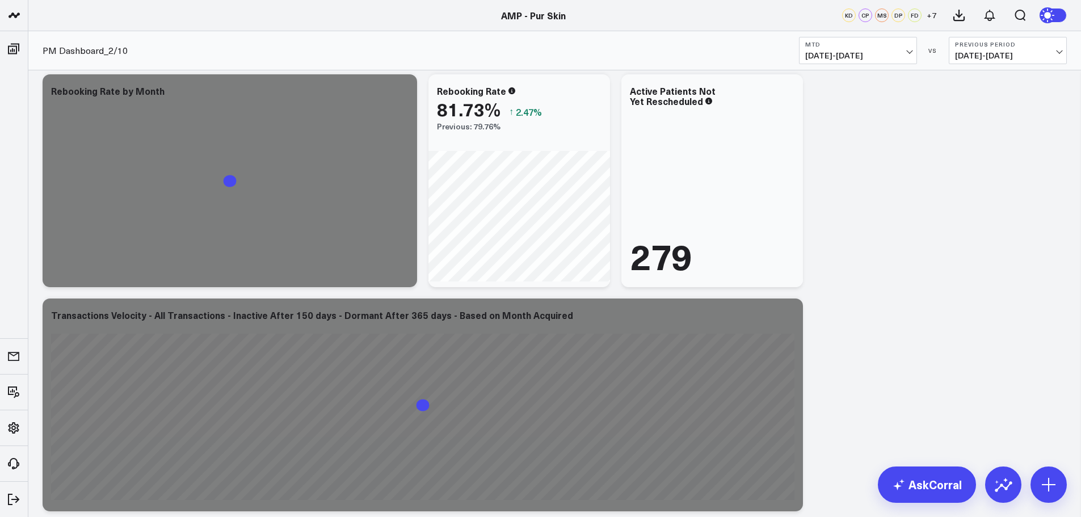
drag, startPoint x: 842, startPoint y: 199, endPoint x: 834, endPoint y: 204, distance: 9.6
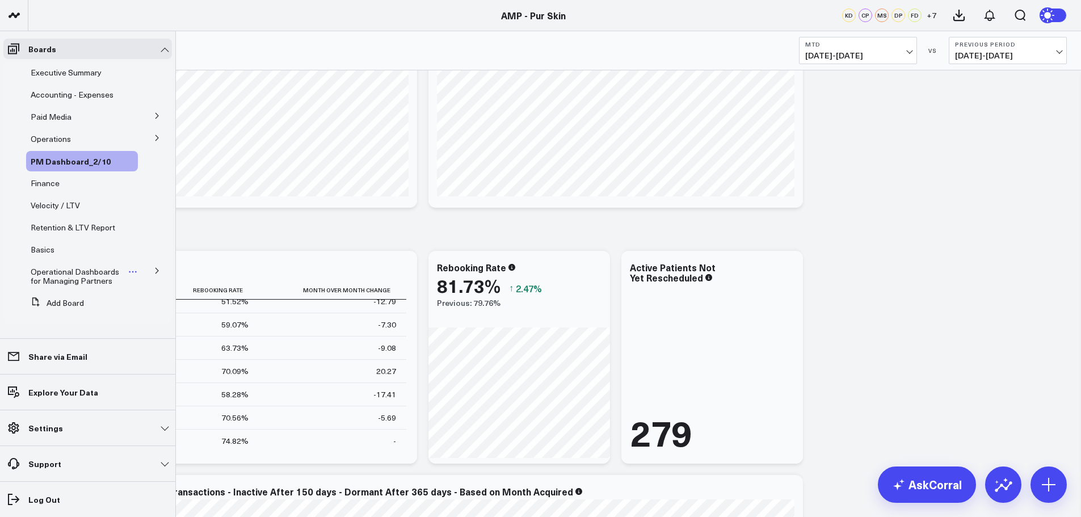
scroll to position [1, 0]
click at [154, 270] on icon at bounding box center [157, 270] width 7 height 7
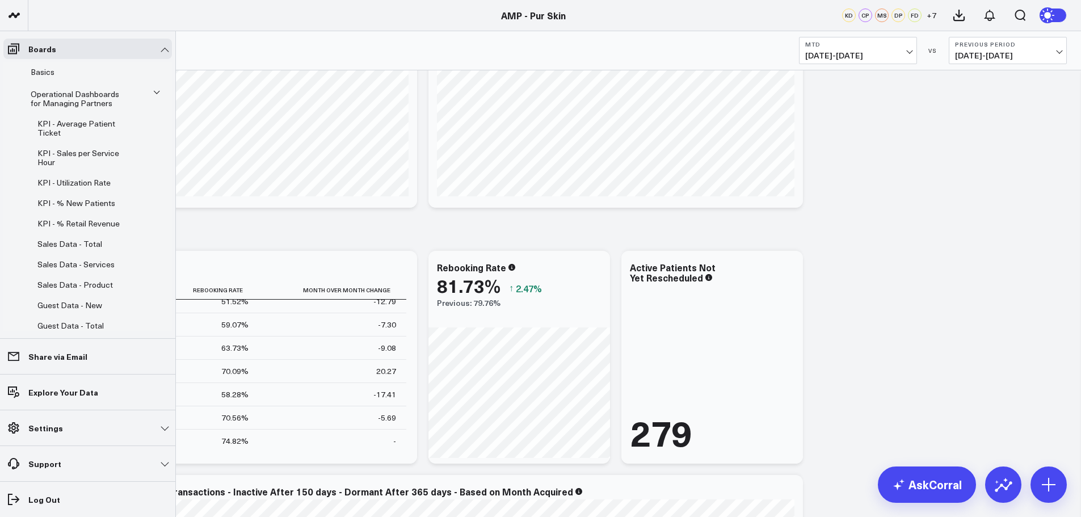
scroll to position [227, 0]
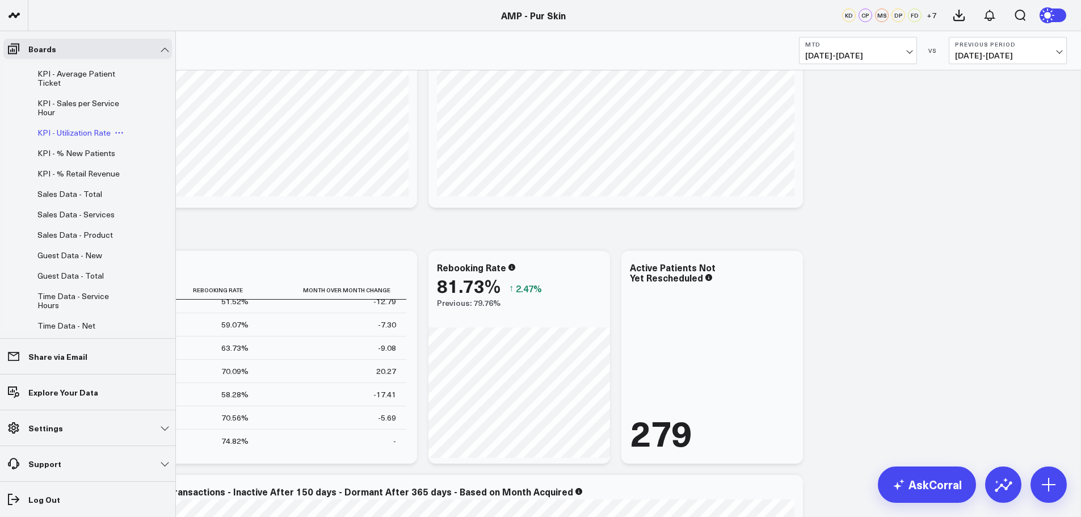
click at [93, 133] on span "KPI - Utilization Rate" at bounding box center [73, 132] width 73 height 11
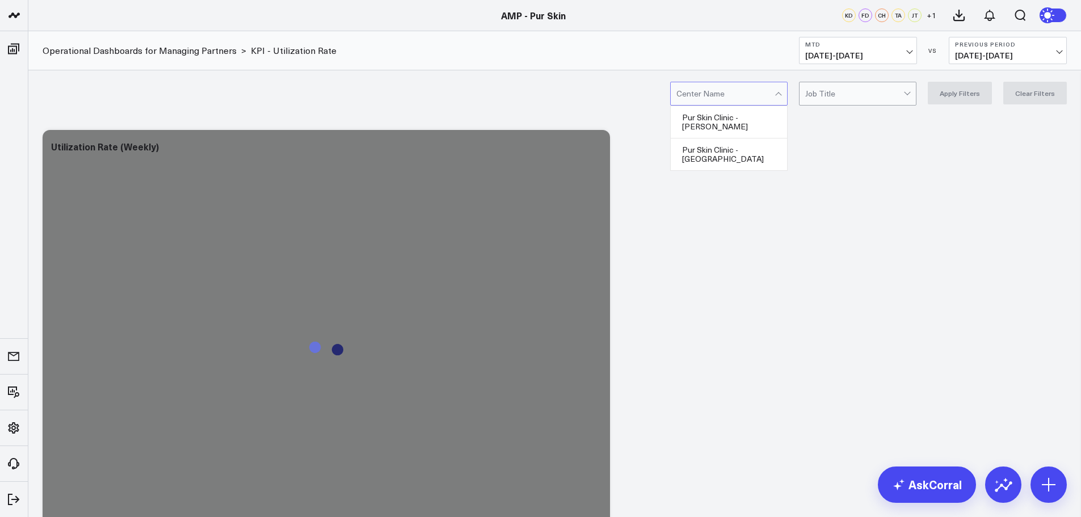
click at [773, 90] on div at bounding box center [725, 93] width 98 height 23
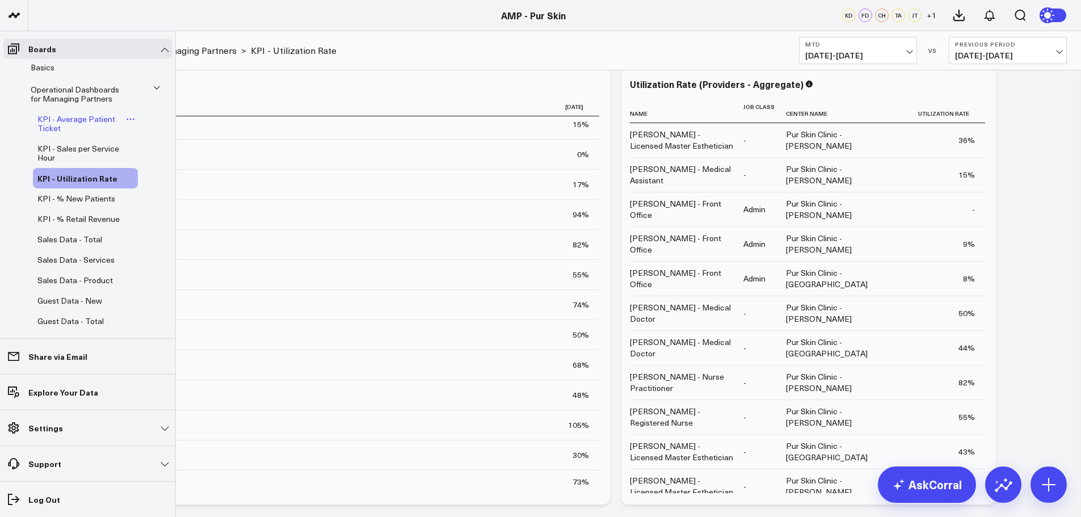
scroll to position [146, 0]
